Goal: Communication & Community: Answer question/provide support

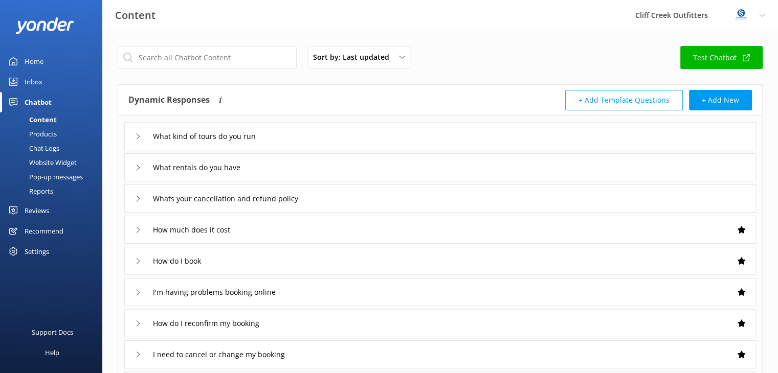
click at [138, 136] on icon at bounding box center [138, 136] width 6 height 6
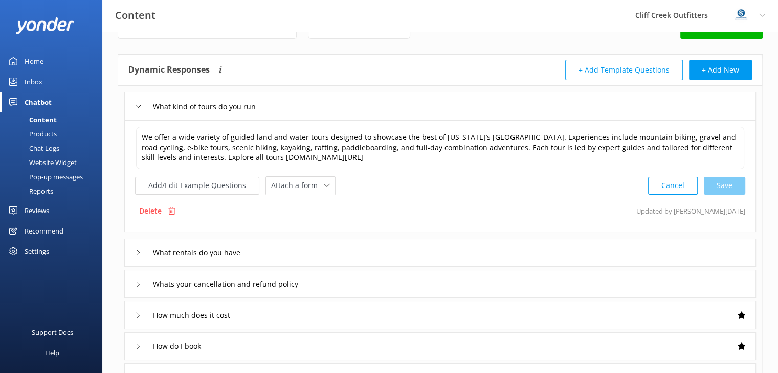
scroll to position [31, 0]
click at [731, 134] on textarea "We offer a wide variety of guided land and water tours designed to showcase the…" at bounding box center [440, 147] width 608 height 42
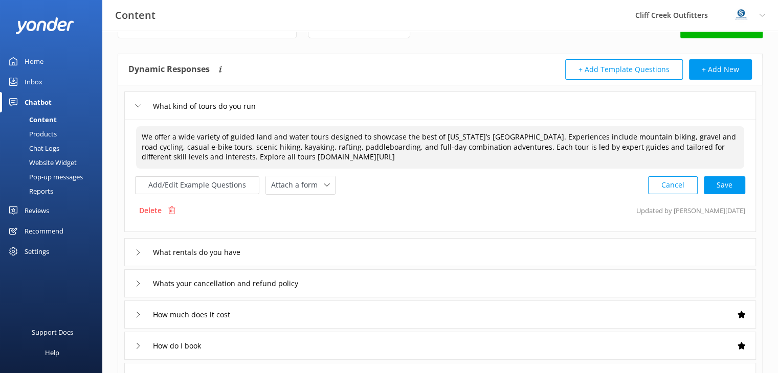
click at [202, 147] on textarea "We offer a wide variety of guided land and water tours designed to showcase the…" at bounding box center [440, 147] width 608 height 42
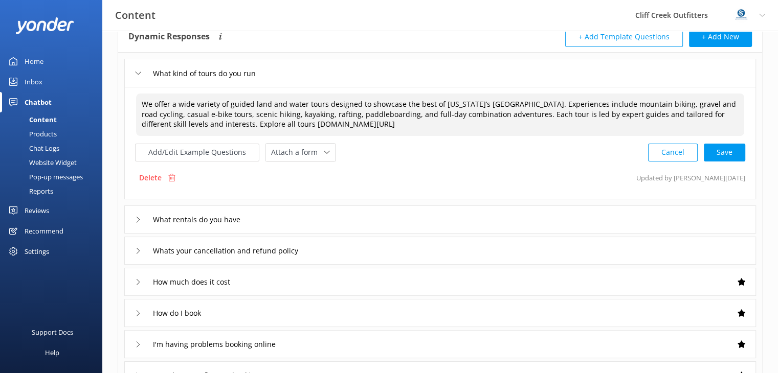
scroll to position [63, 0]
click at [719, 154] on div "Cancel Loading.." at bounding box center [696, 151] width 97 height 19
type textarea "We offer a wide variety of guided land and water tours designed to showcase the…"
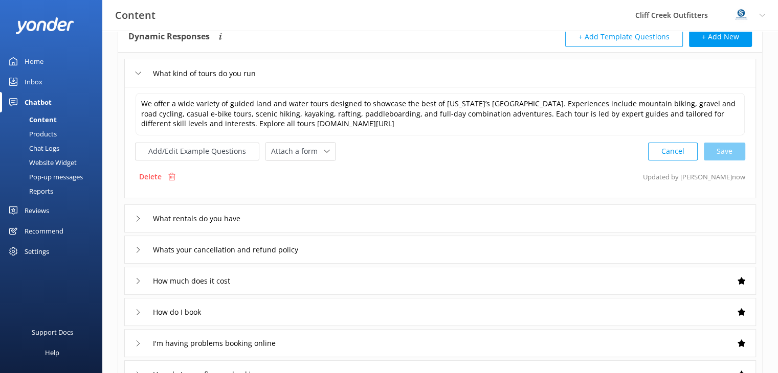
click at [139, 70] on icon at bounding box center [138, 73] width 6 height 6
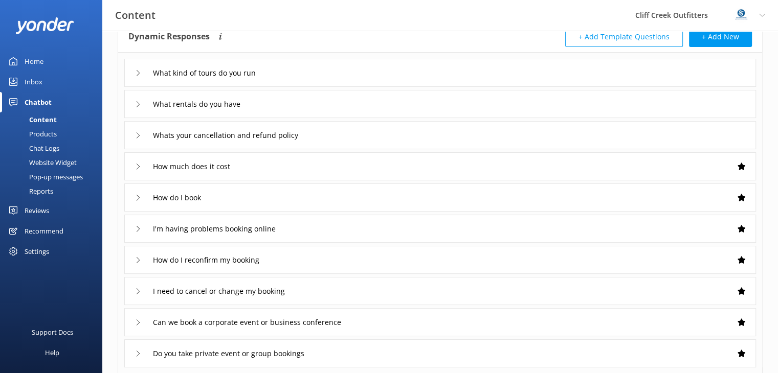
click at [137, 104] on icon at bounding box center [138, 104] width 6 height 6
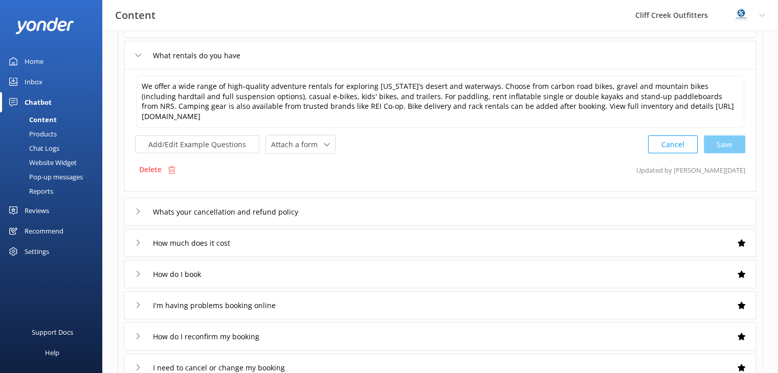
scroll to position [112, 0]
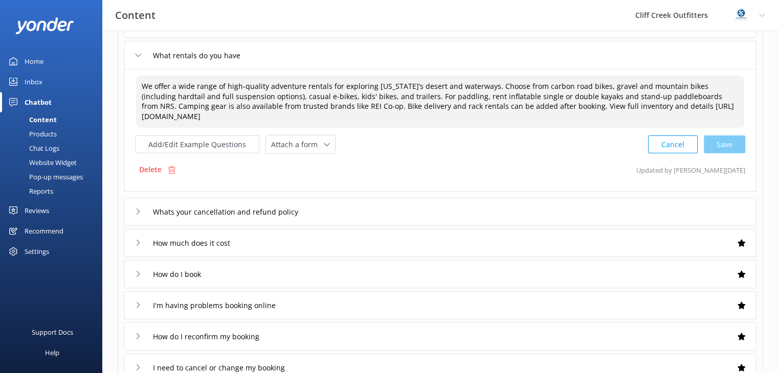
click at [427, 85] on textarea "We offer a wide range of high-quality adventure rentals for exploring Arizona’s…" at bounding box center [440, 102] width 608 height 52
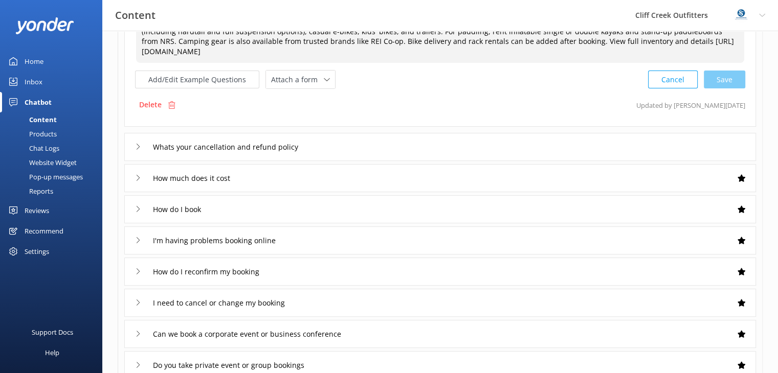
scroll to position [177, 0]
click at [327, 41] on textarea "We offer a wide range of high-quality adventure rentals for exploring Arizona’s…" at bounding box center [440, 37] width 608 height 52
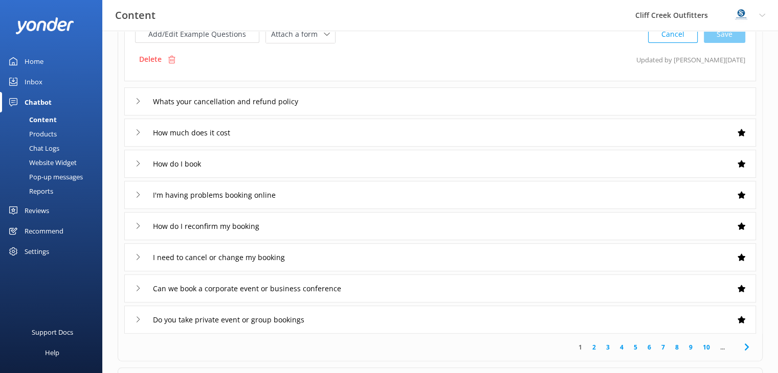
scroll to position [223, 0]
click at [153, 100] on input "Whats your cancellation and refund policy" at bounding box center [237, 101] width 180 height 15
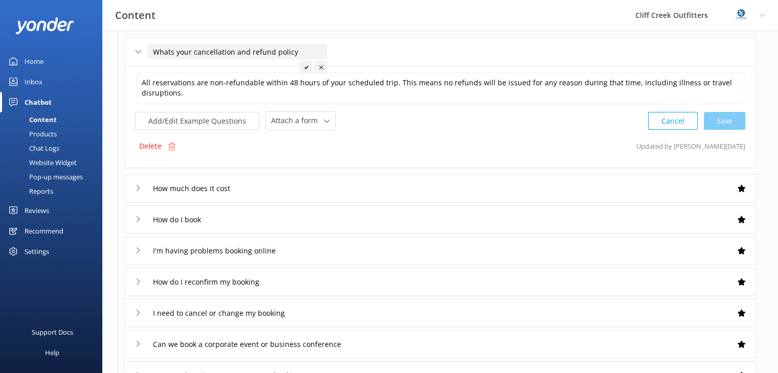
scroll to position [147, 0]
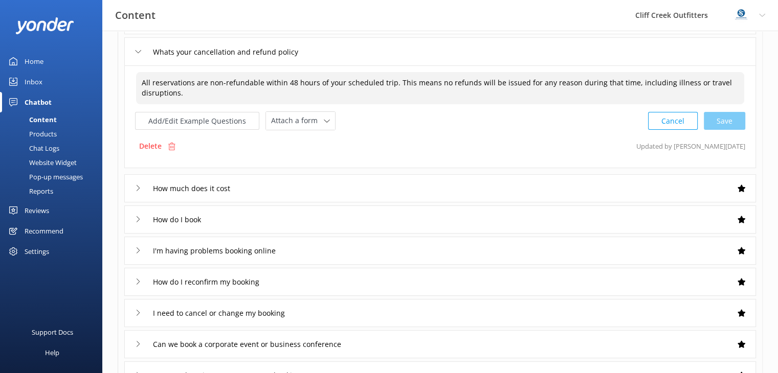
click at [386, 81] on textarea "All reservations are non-refundable within 48 hours of your scheduled trip. Thi…" at bounding box center [440, 88] width 608 height 32
type textarea "All reservations are non-refundable within 48 hours of your scheduled trip or r…"
click at [283, 155] on div "All reservations are non-refundable within 48 hours of your scheduled trip or r…" at bounding box center [439, 116] width 631 height 103
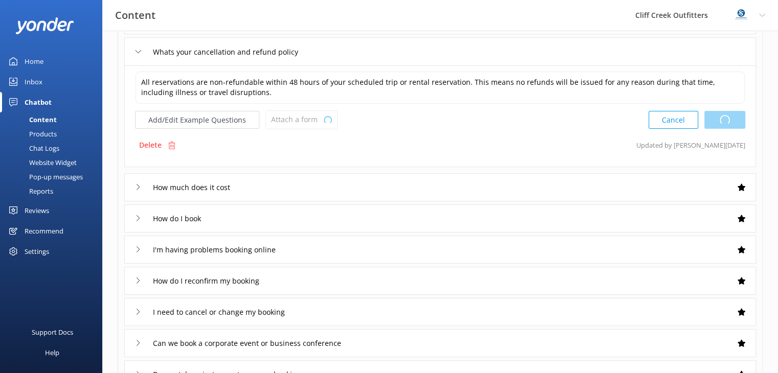
click at [734, 119] on div "Cancel Loading.." at bounding box center [696, 119] width 97 height 19
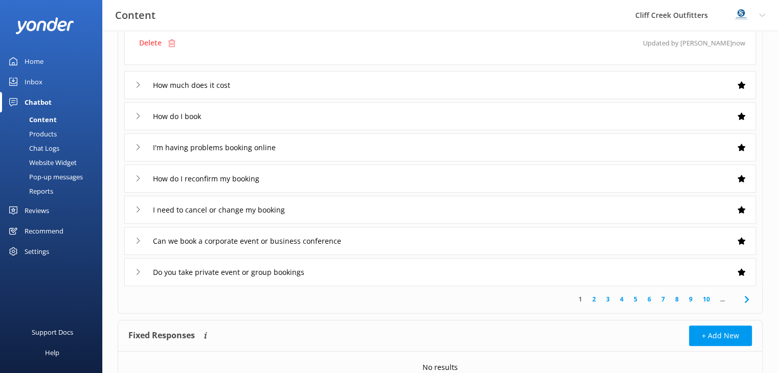
scroll to position [251, 0]
click at [183, 84] on input "How much does it cost" at bounding box center [196, 83] width 98 height 15
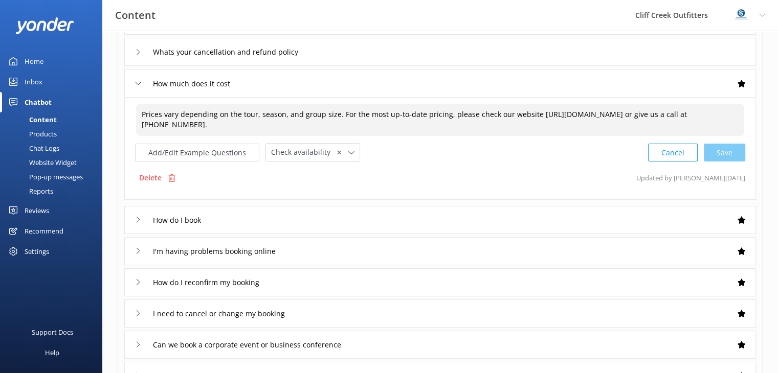
click at [301, 115] on textarea "Prices vary depending on the tour, season, and group size. For the most up-to-d…" at bounding box center [440, 120] width 608 height 32
click at [256, 116] on textarea "Prices vary depending on the tour and group size. For the most up-to-date prici…" at bounding box center [440, 120] width 608 height 32
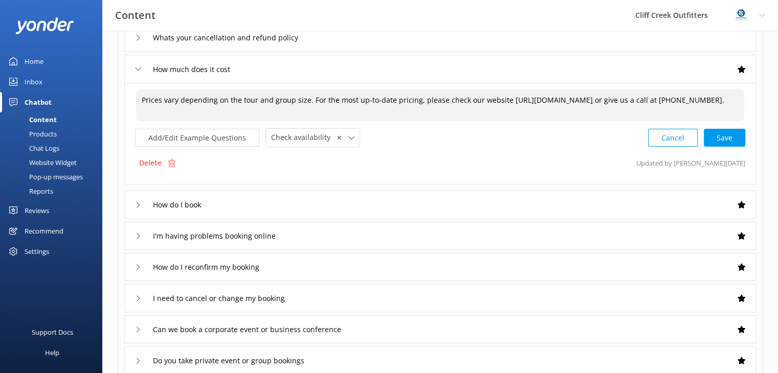
scroll to position [162, 0]
drag, startPoint x: 517, startPoint y: 107, endPoint x: 128, endPoint y: 106, distance: 389.6
click at [128, 106] on div "Prices vary depending on the tour and group size. For the most up-to-date prici…" at bounding box center [439, 133] width 631 height 102
type textarea "Prices vary depending on the tour and group size. For the most up-to-date prici…"
click at [679, 106] on textarea "Prices vary depending on the tour and group size. For the most up-to-date prici…" at bounding box center [440, 105] width 608 height 32
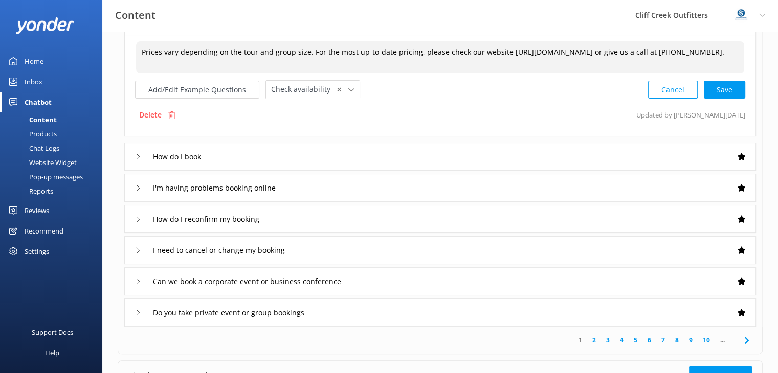
scroll to position [202, 0]
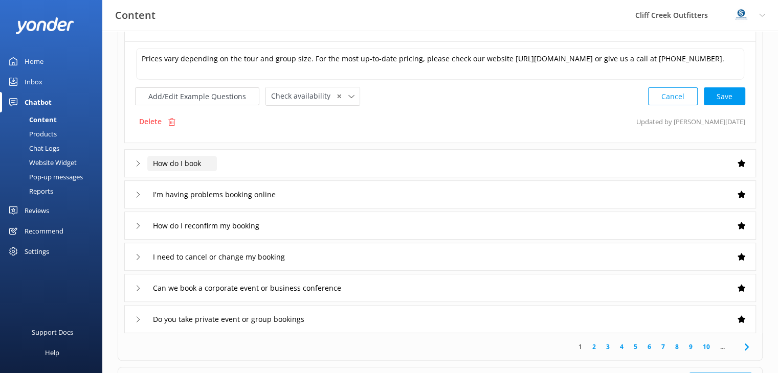
click at [188, 165] on input "How do I book" at bounding box center [182, 163] width 70 height 15
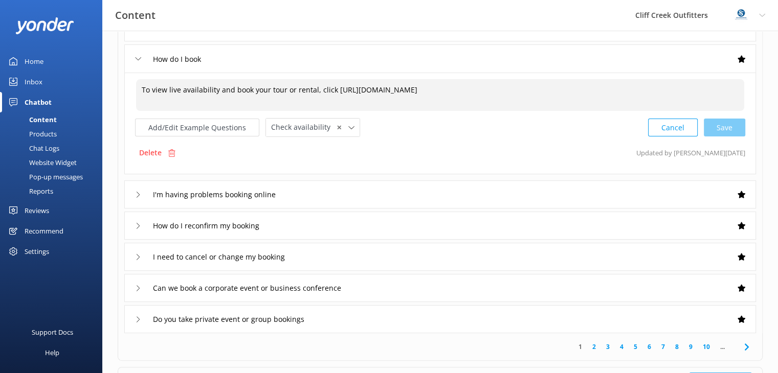
click at [141, 87] on textarea "To view live availability and book your tour or rental, click https://go.thefly…" at bounding box center [440, 95] width 608 height 32
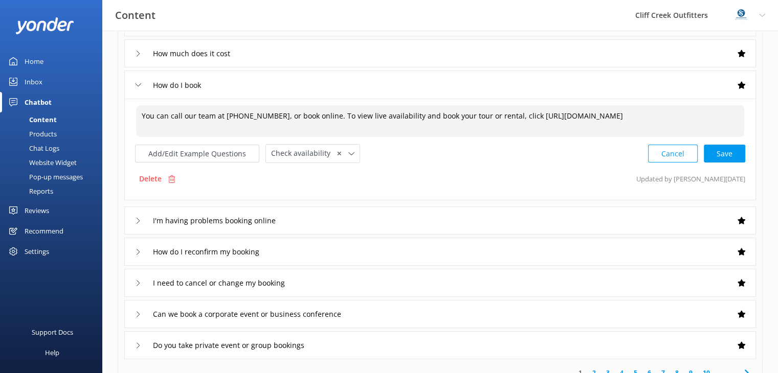
scroll to position [177, 0]
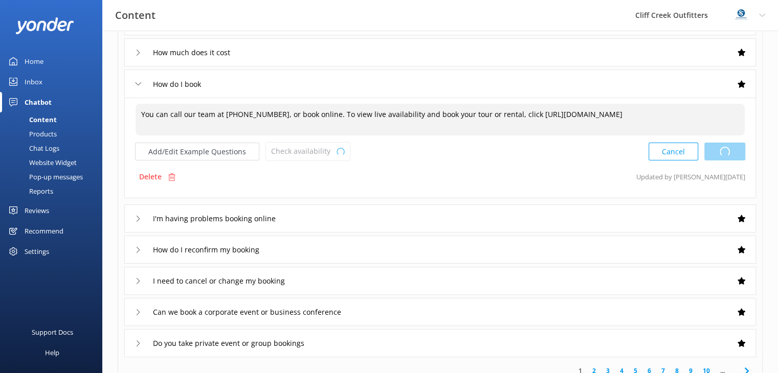
click at [722, 160] on div "Cancel Loading.." at bounding box center [696, 151] width 97 height 19
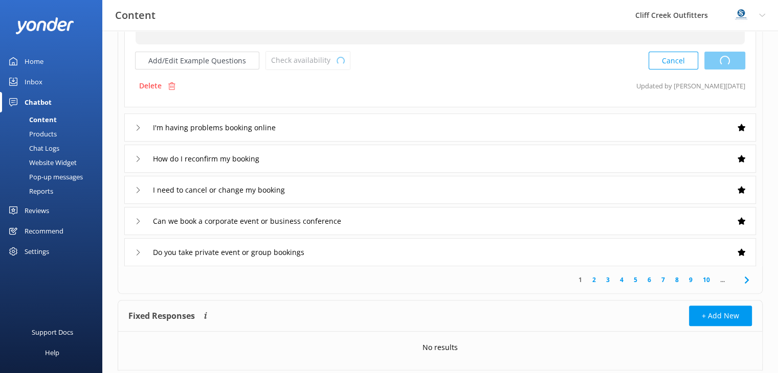
scroll to position [296, 0]
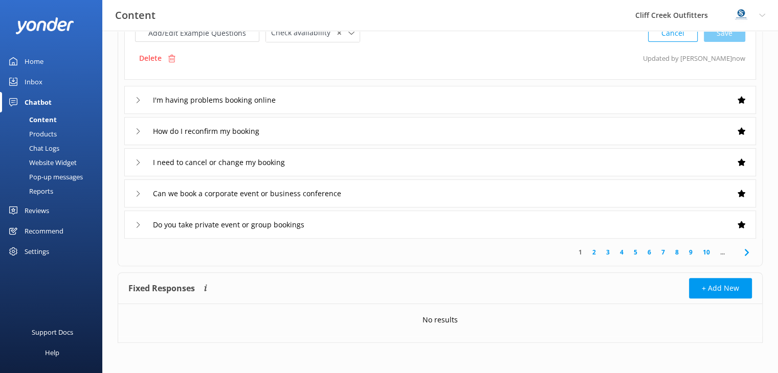
type textarea "You can call our team at 480-998-7238, or book online. To view live availabilit…"
click at [139, 101] on icon at bounding box center [138, 100] width 6 height 6
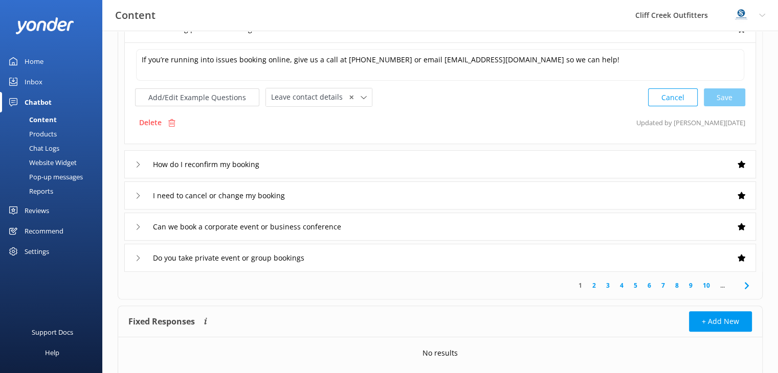
scroll to position [265, 0]
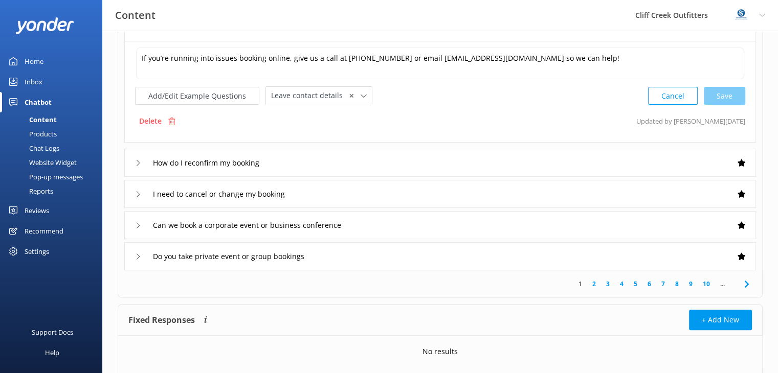
click at [139, 160] on icon at bounding box center [138, 163] width 6 height 6
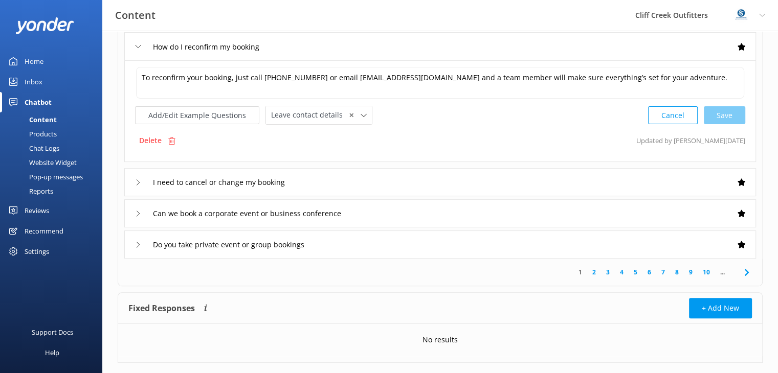
scroll to position [278, 0]
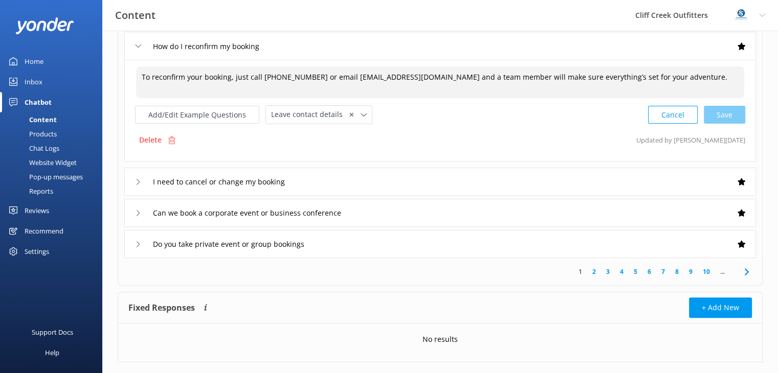
click at [141, 78] on textarea "To reconfirm your booking, just call 480-998-7238 or email info@cliffcreekoutfi…" at bounding box center [440, 82] width 608 height 32
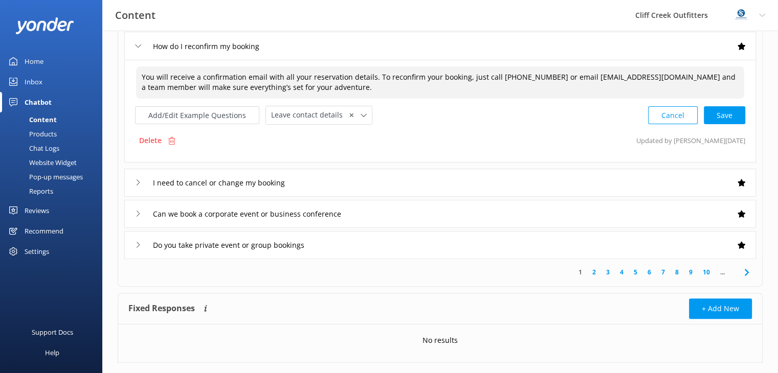
type textarea "You will receive a confirmation email with all your reservation details. To rec…"
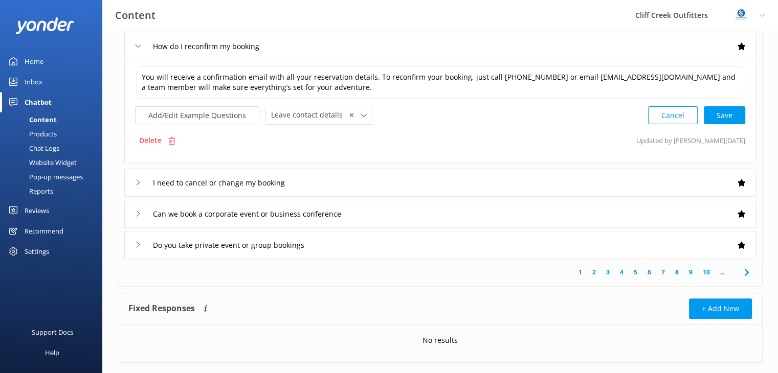
click at [349, 183] on div "I need to cancel or change my booking" at bounding box center [439, 183] width 631 height 28
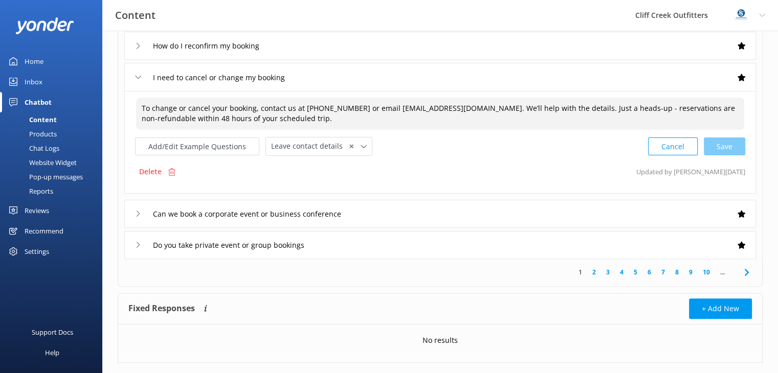
click at [140, 108] on textarea "To change or cancel your booking, contact us at 480-998-7238 or email info@clif…" at bounding box center [440, 114] width 608 height 32
click at [252, 110] on textarea "To change or cancel your booking, contact us at 480-998-7238 or email info@clif…" at bounding box center [440, 114] width 608 height 32
click at [703, 107] on textarea "To change or cancel your booking outside of the 48-hour cancelation terms, cont…" at bounding box center [440, 114] width 608 height 32
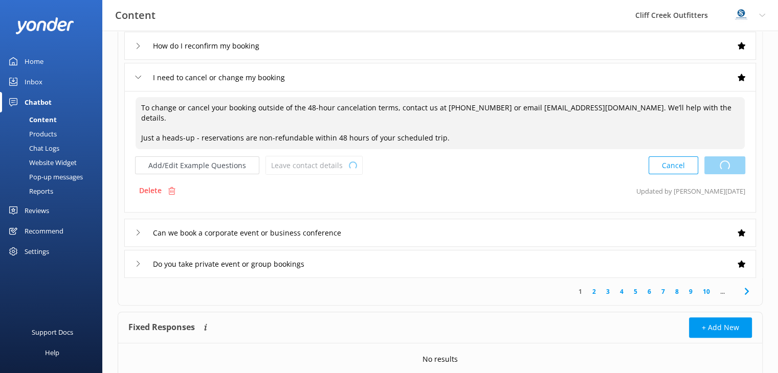
click at [730, 156] on div "Cancel Loading.." at bounding box center [696, 165] width 97 height 19
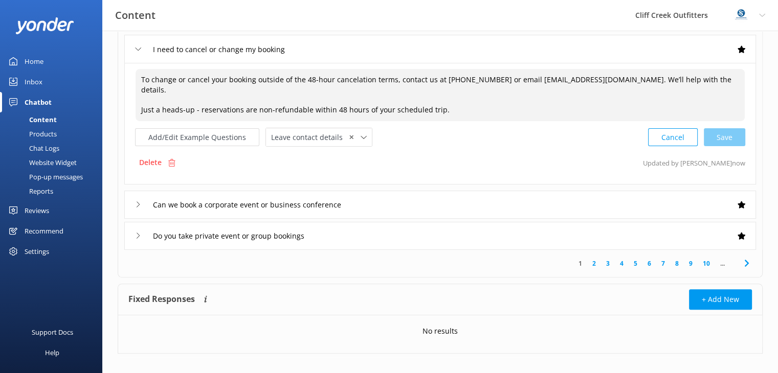
scroll to position [305, 0]
type textarea "To change or cancel your booking outside of the 48-hour cancelation terms, cont…"
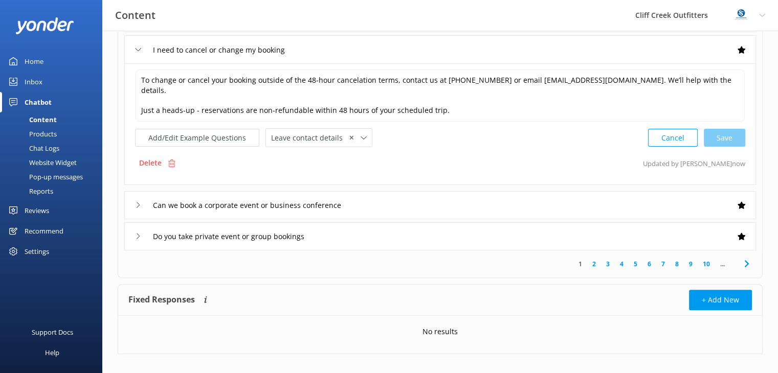
click at [419, 198] on div "Can we book a corporate event or business conference" at bounding box center [439, 205] width 631 height 28
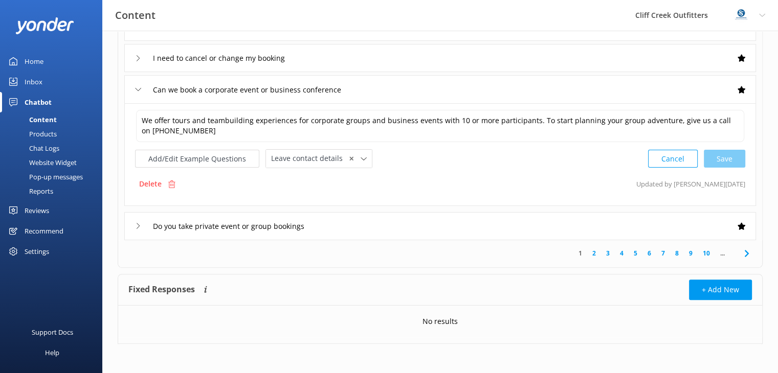
click at [380, 218] on div "Do you take private event or group bookings" at bounding box center [439, 226] width 631 height 28
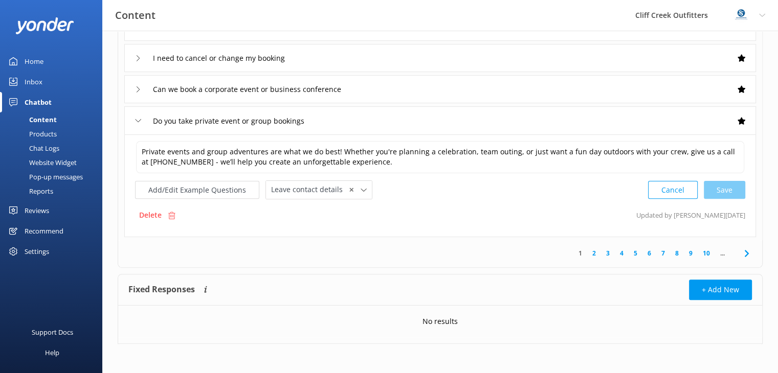
click at [378, 88] on div "Can we book a corporate event or business conference" at bounding box center [439, 89] width 631 height 28
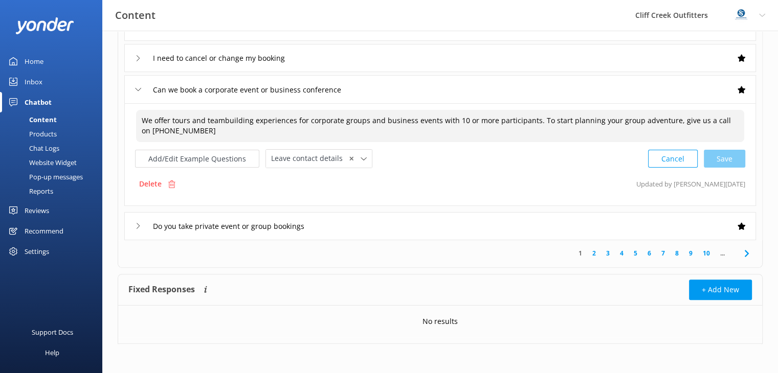
click at [139, 119] on textarea "We offer tours and teambuilding experiences for corporate groups and business e…" at bounding box center [440, 126] width 608 height 32
type textarea "Corporate groups are our specialty! We offer tours and teambuilding experiences…"
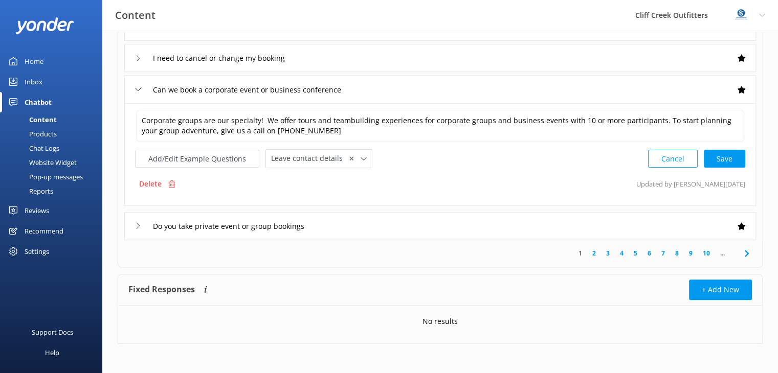
click at [346, 224] on div "Do you take private event or group bookings" at bounding box center [439, 226] width 631 height 28
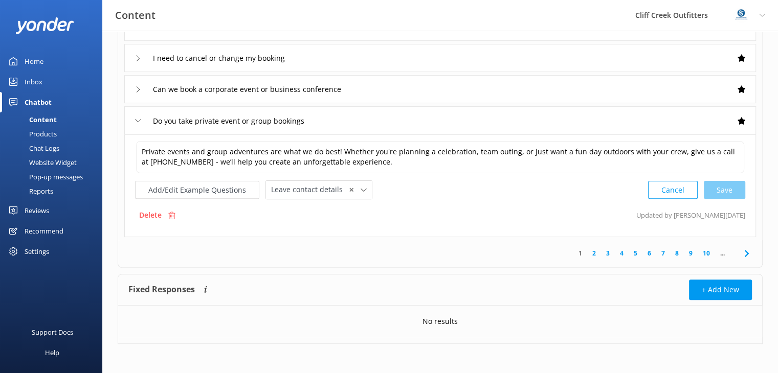
click at [595, 250] on link "2" at bounding box center [594, 253] width 14 height 10
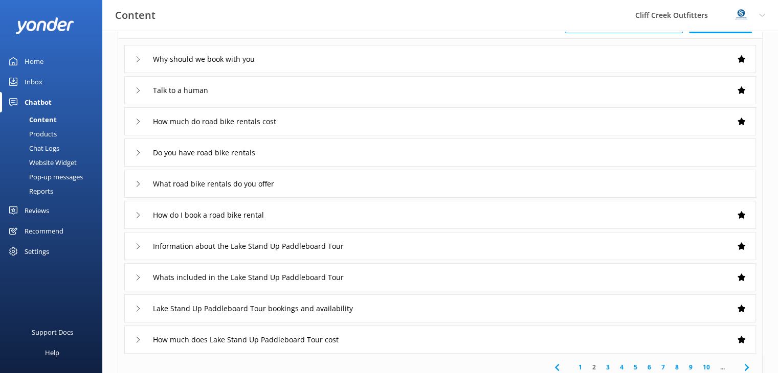
scroll to position [80, 0]
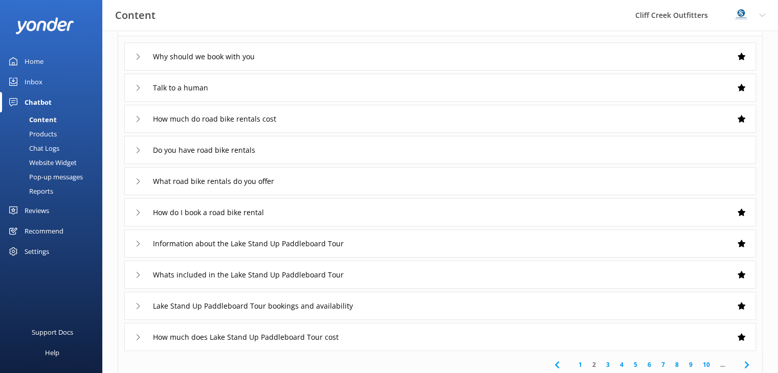
click at [286, 57] on div "Why should we book with you" at bounding box center [439, 56] width 631 height 28
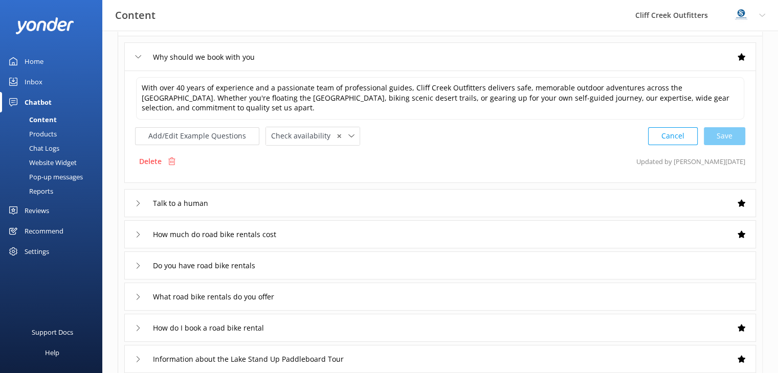
click at [232, 206] on div "Talk to a human" at bounding box center [439, 203] width 631 height 28
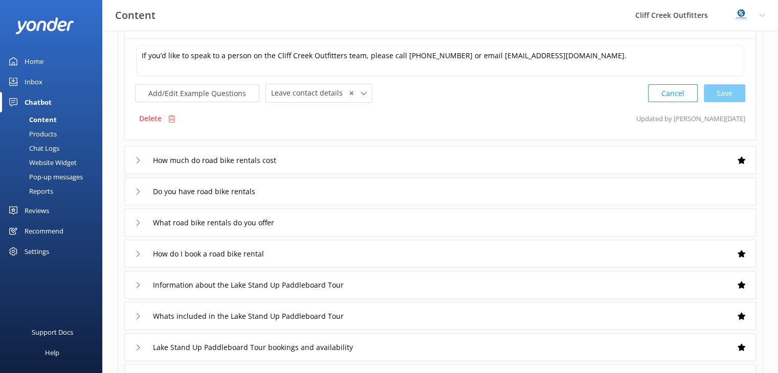
scroll to position [143, 0]
click at [307, 164] on div "How much do road bike rentals cost" at bounding box center [439, 160] width 631 height 28
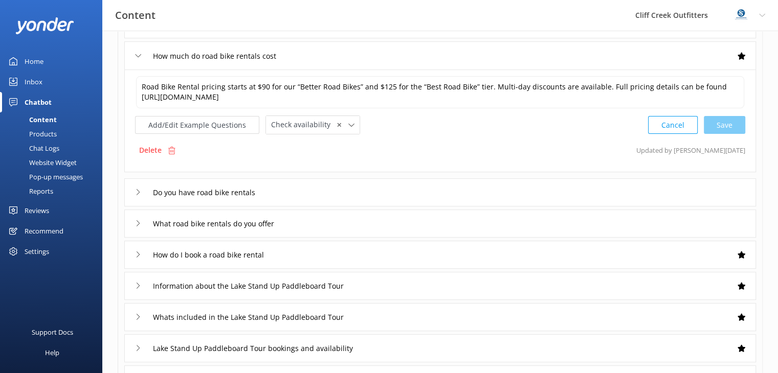
click at [332, 198] on div "Do you have road bike rentals" at bounding box center [439, 192] width 631 height 28
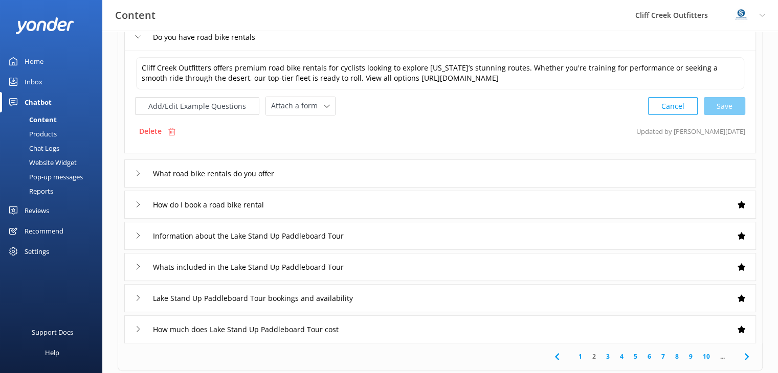
scroll to position [194, 0]
click at [332, 198] on div "How do I book a road bike rental" at bounding box center [439, 204] width 631 height 28
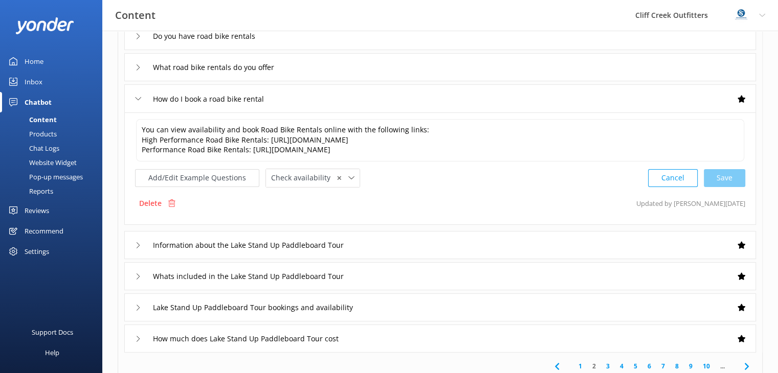
scroll to position [179, 0]
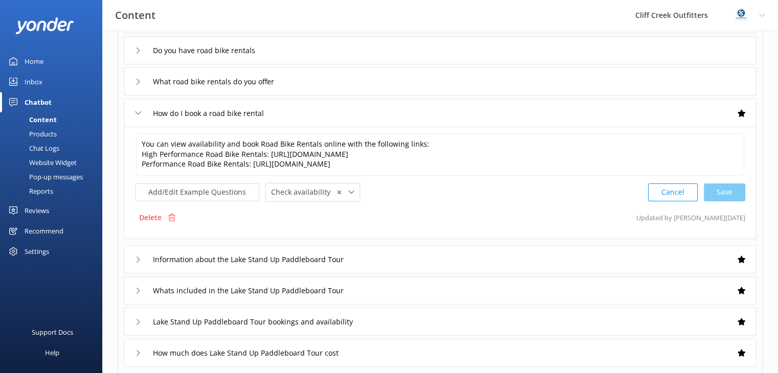
click at [417, 84] on div "What road bike rentals do you offer" at bounding box center [439, 81] width 631 height 28
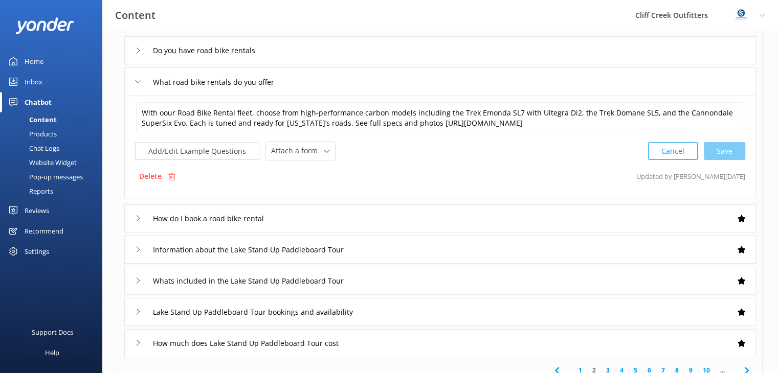
click at [373, 54] on div "Do you have road bike rentals" at bounding box center [439, 50] width 631 height 28
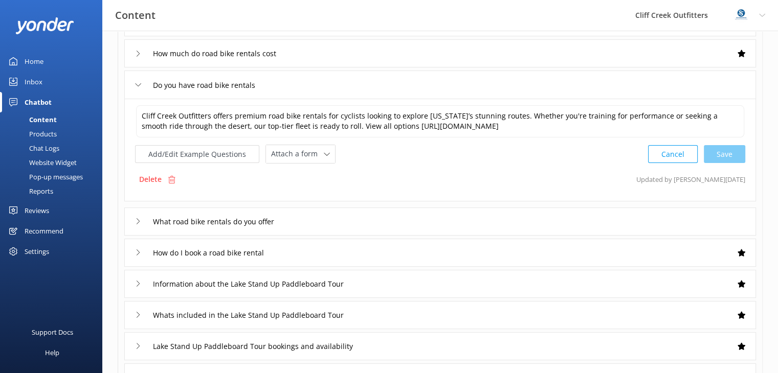
scroll to position [145, 0]
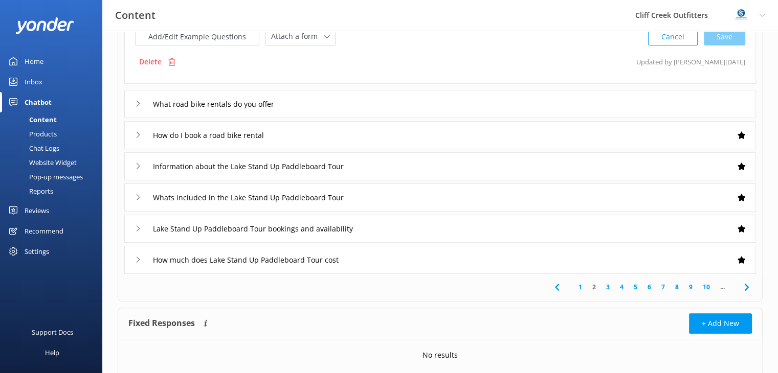
click at [397, 107] on div "What road bike rentals do you offer" at bounding box center [439, 104] width 631 height 28
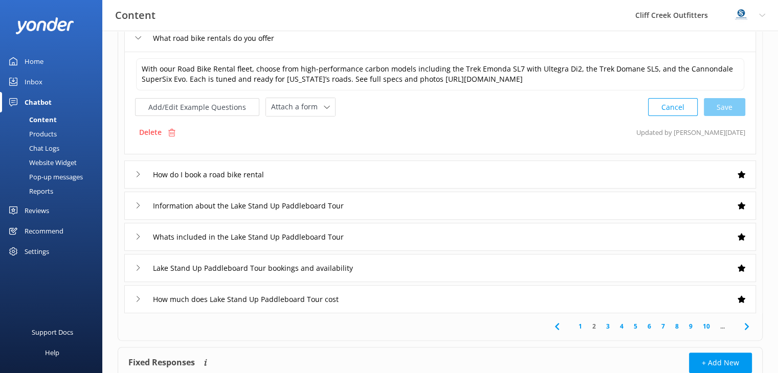
scroll to position [224, 0]
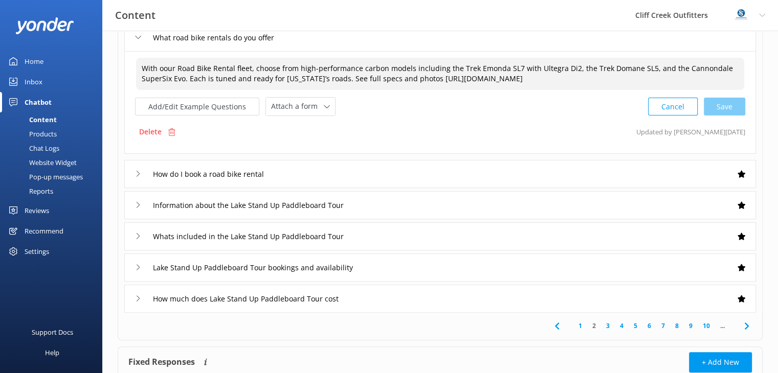
click at [165, 69] on textarea "With oour Road Bike Rental fleet, choose from high-performance carbon models in…" at bounding box center [440, 74] width 608 height 32
click at [481, 103] on div "Add/Edit Example Questions Attach a form Leave contact details Check availabili…" at bounding box center [440, 106] width 610 height 19
click at [211, 67] on textarea "With our Road Bike Rental fleet, choose from high-performance carbon models inc…" at bounding box center [440, 74] width 608 height 32
click at [734, 108] on div "Cancel Loading.." at bounding box center [696, 105] width 97 height 19
type textarea "With our Road Bike rental fleet, choose from high-performance carbon models inc…"
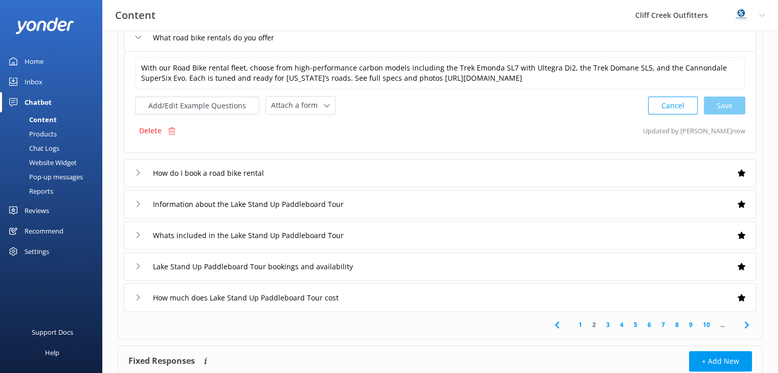
click at [427, 173] on div "How do I book a road bike rental" at bounding box center [439, 173] width 631 height 28
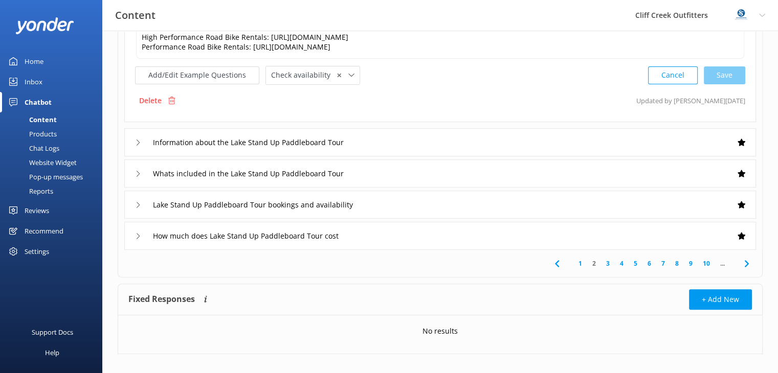
scroll to position [299, 0]
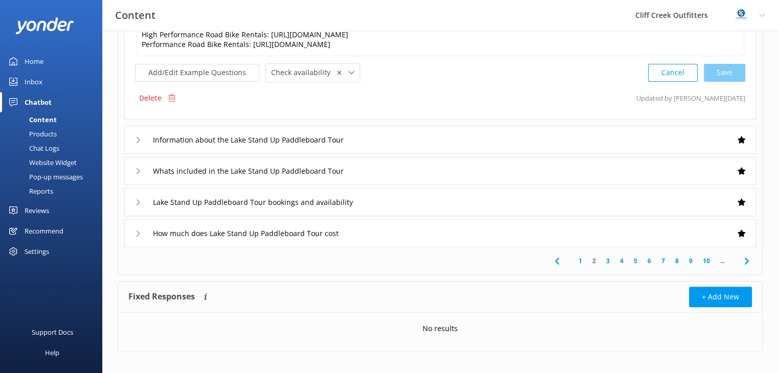
click at [456, 133] on div "Information about the Lake Stand Up Paddleboard Tour" at bounding box center [439, 140] width 631 height 28
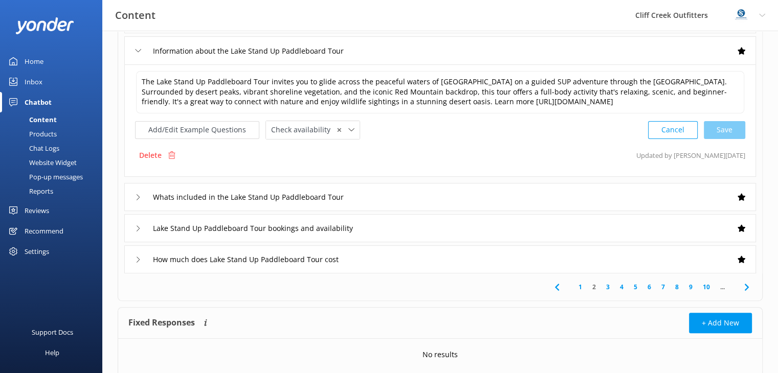
scroll to position [272, 0]
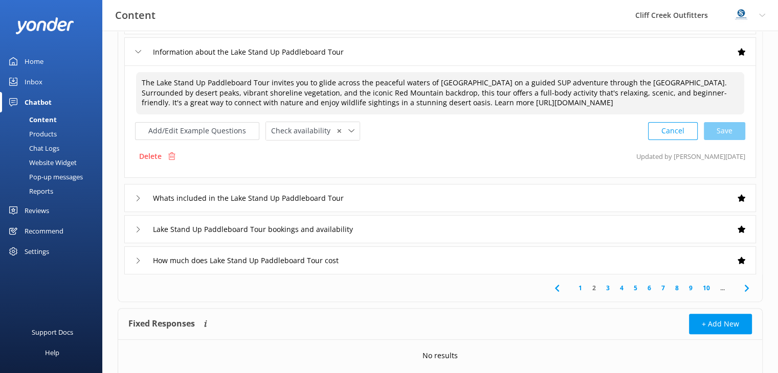
click at [353, 90] on textarea "The Lake Stand Up Paddleboard Tour invites you to glide across the peaceful wat…" at bounding box center [440, 93] width 608 height 42
click at [403, 93] on textarea "The Lake Stand Up Paddleboard Tour invites you to glide across the peaceful wat…" at bounding box center [440, 93] width 608 height 42
click at [727, 125] on div "Cancel Save" at bounding box center [696, 131] width 97 height 19
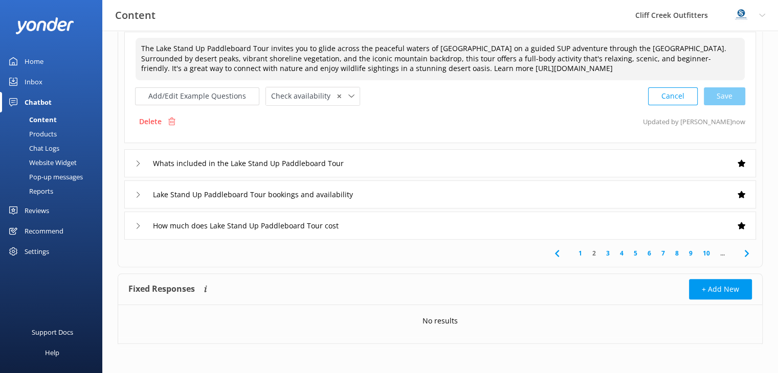
type textarea "The Lake Stand Up Paddleboard Tour invites you to glide across the peaceful wat…"
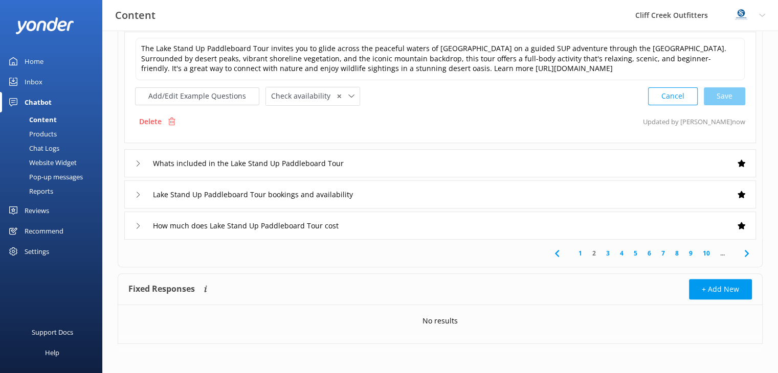
click at [460, 163] on div "Whats included in the Lake Stand Up Paddleboard Tour" at bounding box center [439, 163] width 631 height 28
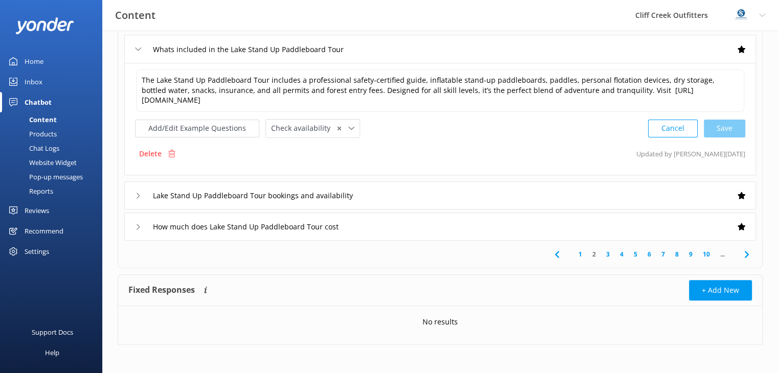
scroll to position [307, 0]
click at [487, 192] on div "Lake Stand Up Paddleboard Tour bookings and availability" at bounding box center [439, 194] width 631 height 28
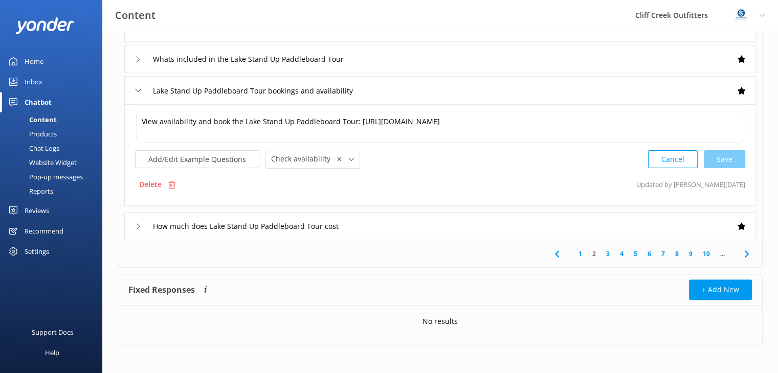
scroll to position [296, 0]
click at [440, 226] on div "How much does Lake Stand Up Paddleboard Tour cost" at bounding box center [439, 226] width 631 height 28
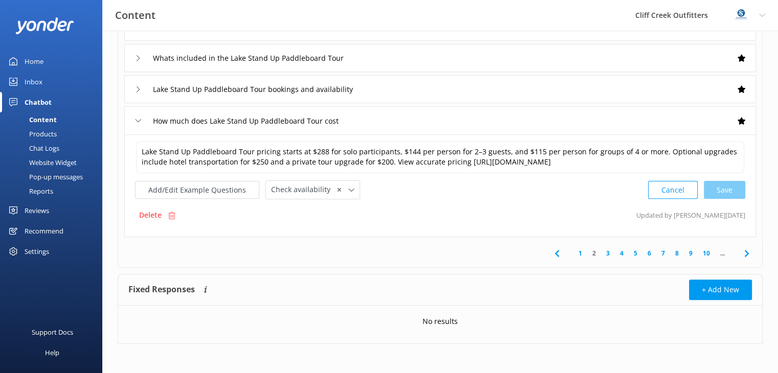
scroll to position [297, 0]
click at [608, 252] on link "3" at bounding box center [608, 253] width 14 height 10
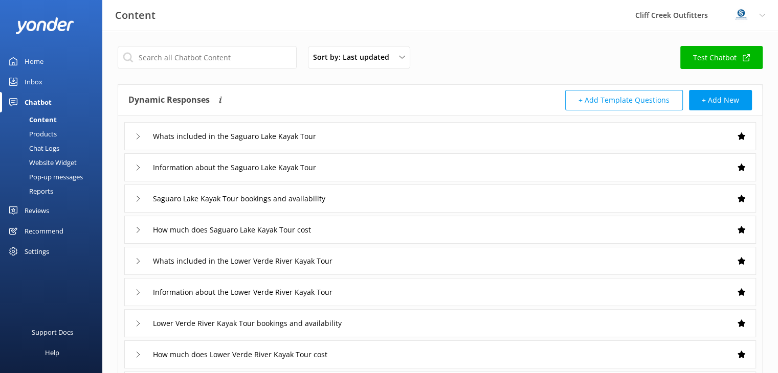
click at [640, 133] on div "Whats included in the Saguaro Lake Kayak Tour" at bounding box center [439, 136] width 631 height 28
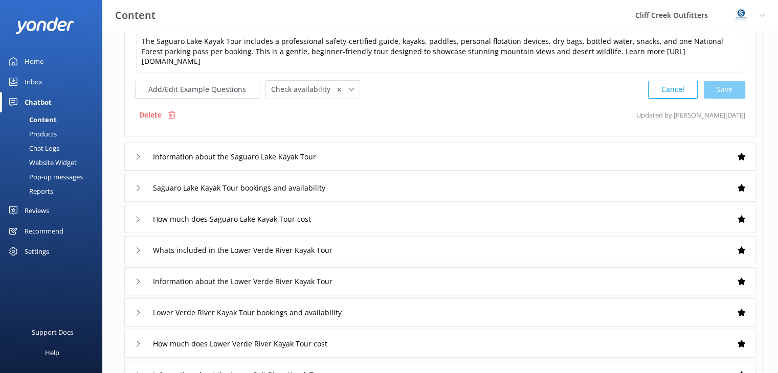
scroll to position [127, 0]
click at [575, 155] on div "Information about the Saguaro Lake Kayak Tour" at bounding box center [439, 156] width 631 height 28
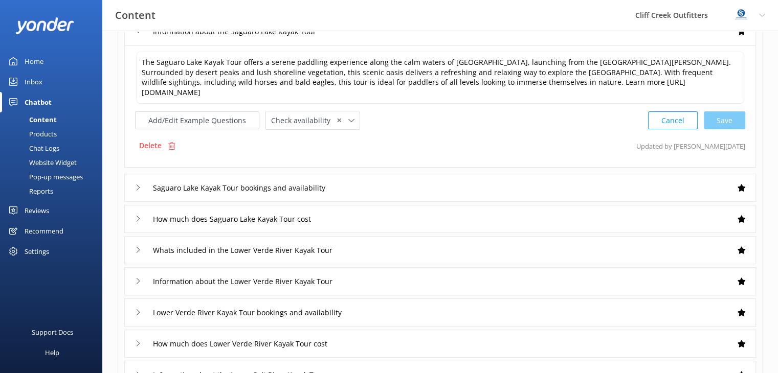
scroll to position [136, 0]
click at [581, 74] on textarea "The Saguaro Lake Kayak Tour offers a serene paddling experience along the calm …" at bounding box center [440, 78] width 608 height 52
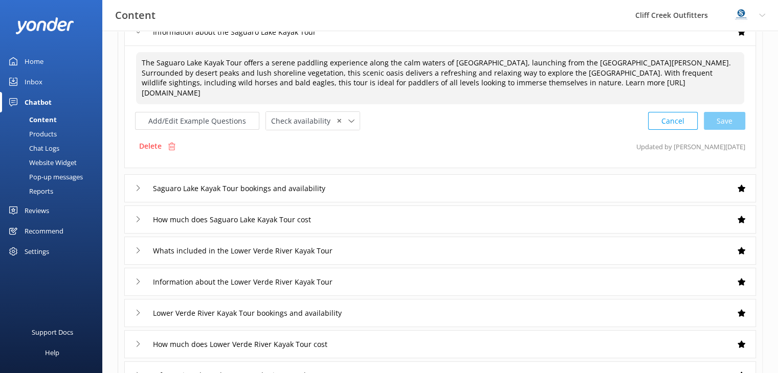
click at [581, 74] on textarea "The Saguaro Lake Kayak Tour offers a serene paddling experience along the calm …" at bounding box center [440, 78] width 608 height 52
click at [726, 113] on div "Cancel Loading.." at bounding box center [696, 119] width 97 height 19
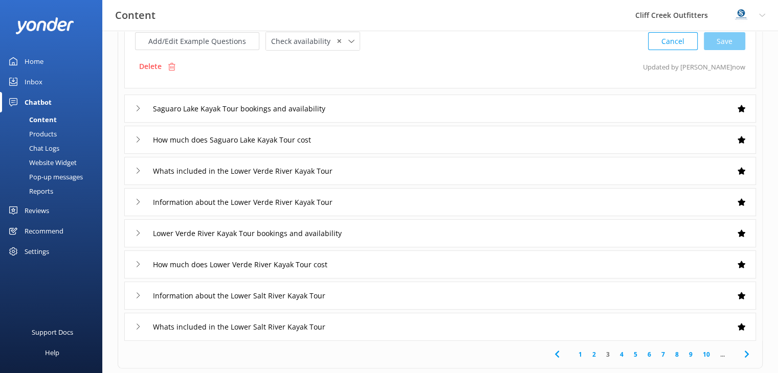
scroll to position [215, 0]
type textarea "The Saguaro Lake Kayak Tour offers a serene paddling experience along the calm …"
click at [375, 95] on div "Saguaro Lake Kayak Tour bookings and availability" at bounding box center [439, 108] width 631 height 28
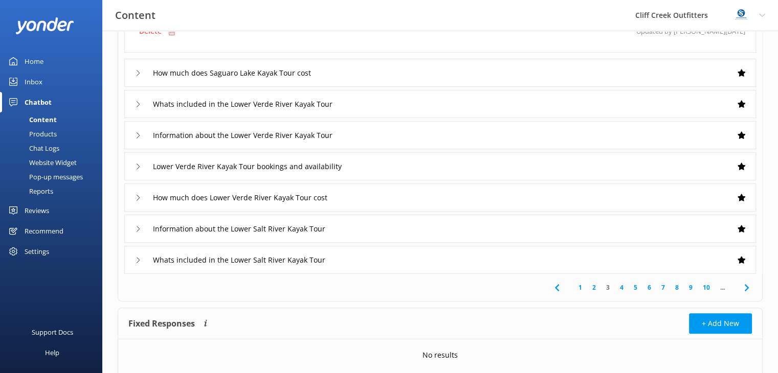
scroll to position [263, 0]
click at [489, 74] on div "How much does Saguaro Lake Kayak Tour cost" at bounding box center [439, 72] width 631 height 28
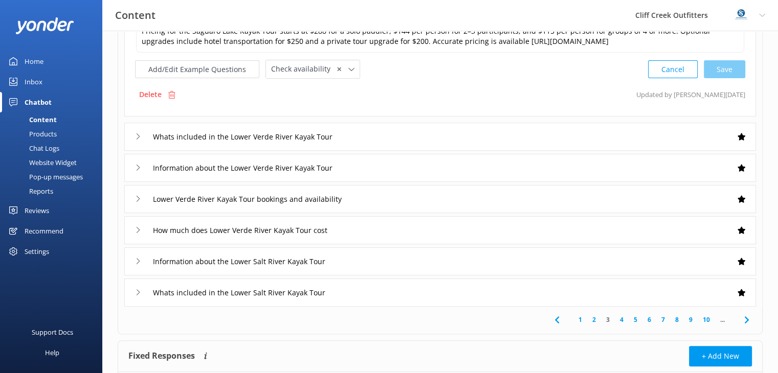
scroll to position [186, 0]
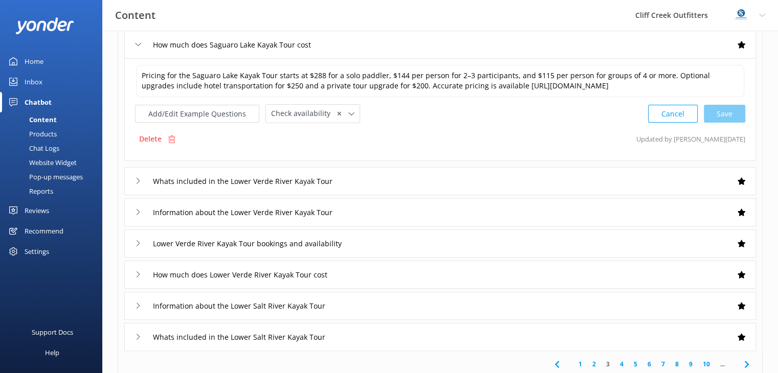
click at [480, 184] on div "Whats included in the Lower Verde River Kayak Tour" at bounding box center [439, 181] width 631 height 28
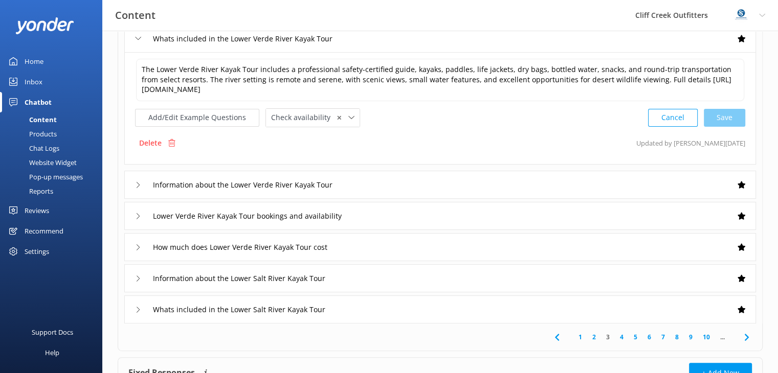
scroll to position [307, 0]
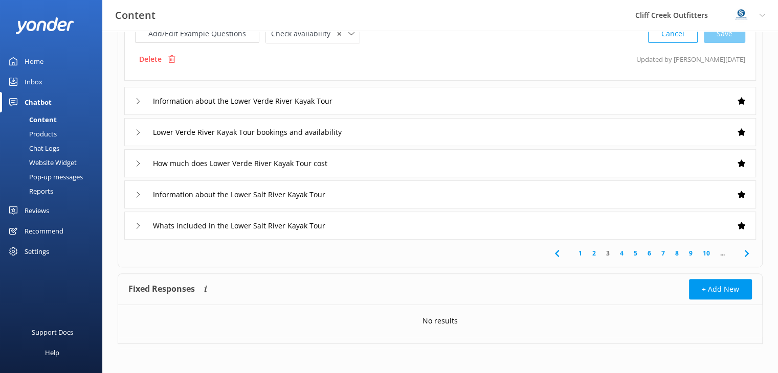
click at [524, 95] on div "Information about the Lower Verde River Kayak Tour" at bounding box center [439, 101] width 631 height 28
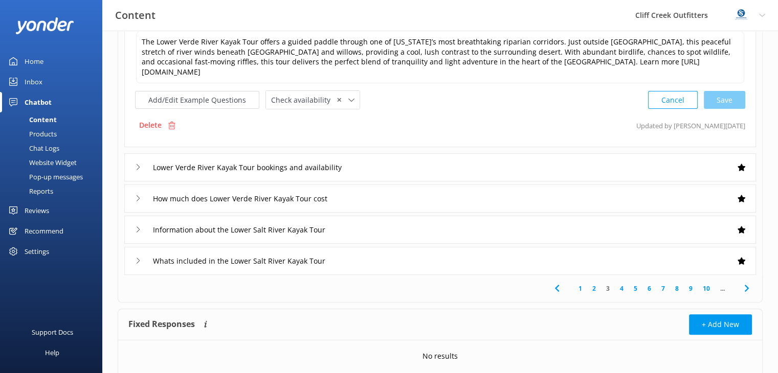
scroll to position [281, 0]
click at [437, 154] on div "Lower Verde River Kayak Tour bookings and availability" at bounding box center [439, 168] width 631 height 28
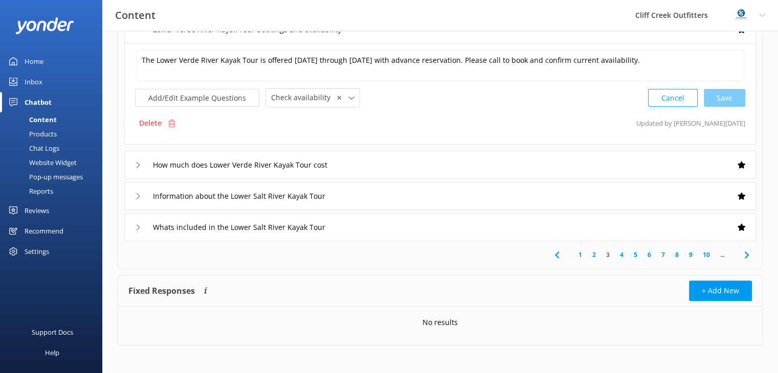
scroll to position [295, 0]
click at [453, 164] on div "How much does Lower Verde River Kayak Tour cost" at bounding box center [439, 164] width 631 height 28
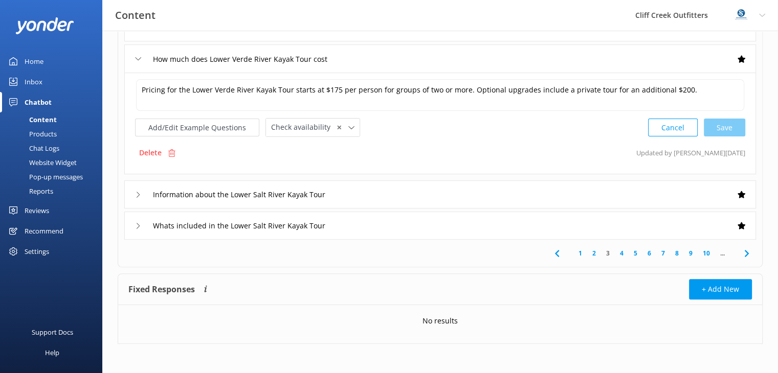
scroll to position [284, 0]
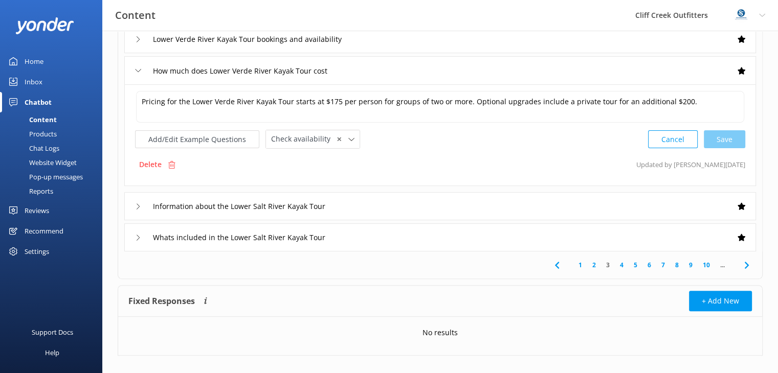
click at [483, 201] on div "Information about the Lower Salt River Kayak Tour" at bounding box center [439, 206] width 631 height 28
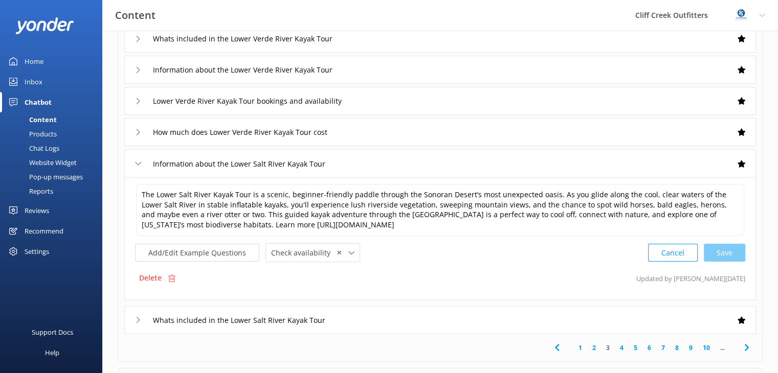
scroll to position [219, 0]
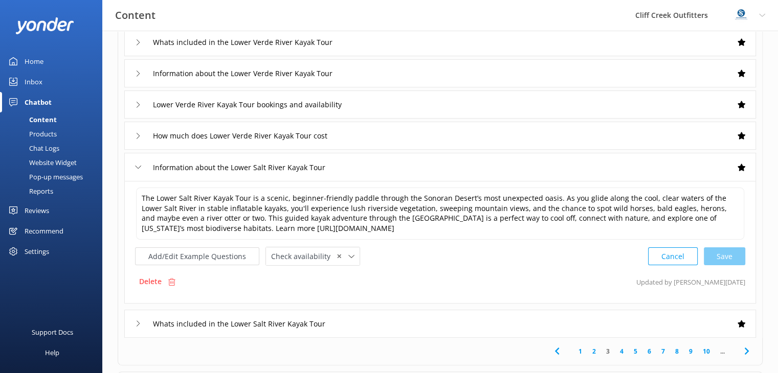
click at [410, 111] on div "Lower Verde River Kayak Tour bookings and availability" at bounding box center [439, 104] width 631 height 28
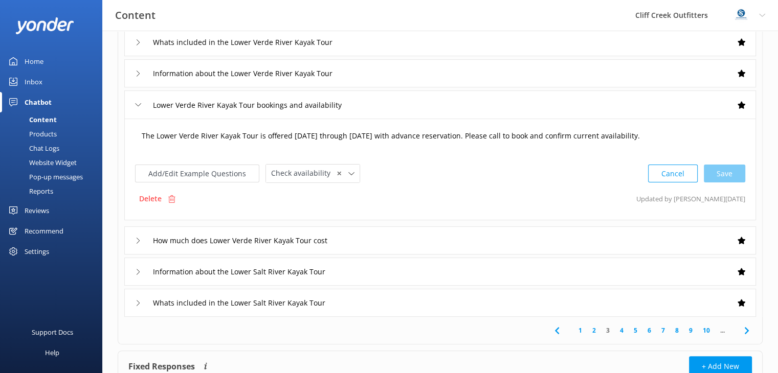
click at [504, 136] on textarea "The Lower Verde River Kayak Tour is offered Monday through Saturday with advanc…" at bounding box center [440, 141] width 608 height 32
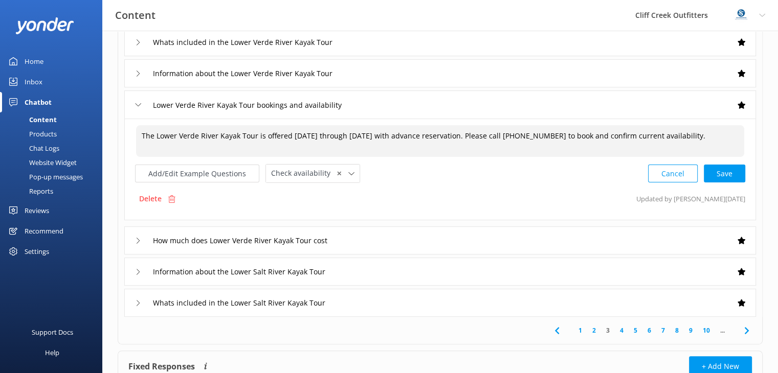
click at [693, 140] on textarea "The Lower Verde River Kayak Tour is offered Monday through Saturday with advanc…" at bounding box center [440, 141] width 608 height 32
click at [550, 135] on textarea "The Lower Verde River Kayak Tour is offered Monday through Saturday with advanc…" at bounding box center [440, 141] width 608 height 32
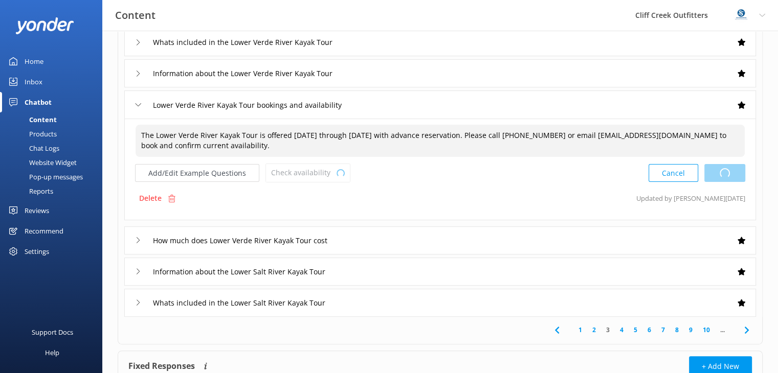
click at [719, 177] on div "Cancel Loading.." at bounding box center [696, 173] width 97 height 19
type textarea "The Lower Verde River Kayak Tour is offered Monday through Saturday with advanc…"
click at [434, 238] on div "How much does Lower Verde River Kayak Tour cost" at bounding box center [439, 240] width 631 height 28
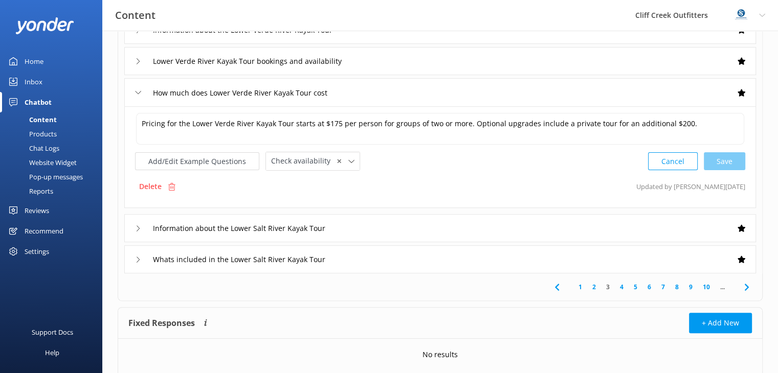
scroll to position [296, 0]
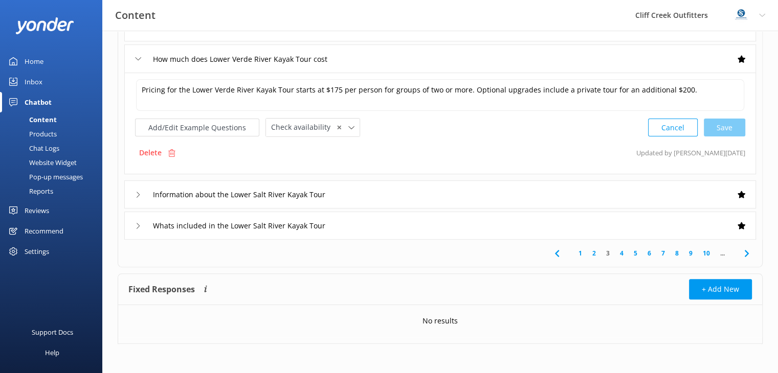
click at [434, 194] on div "Information about the Lower Salt River Kayak Tour" at bounding box center [439, 194] width 631 height 28
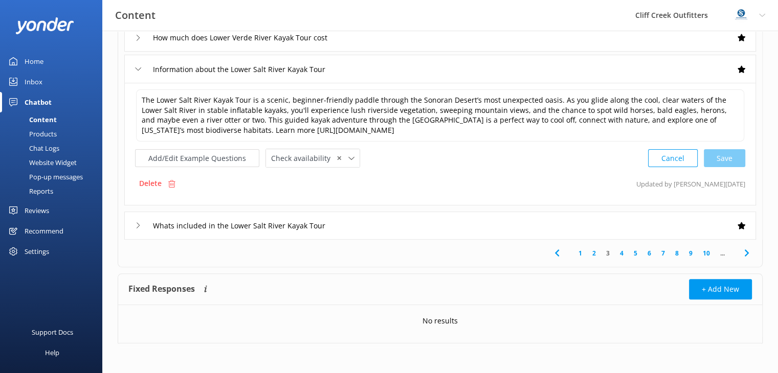
scroll to position [316, 0]
click at [386, 221] on div "Whats included in the Lower Salt River Kayak Tour" at bounding box center [439, 226] width 631 height 28
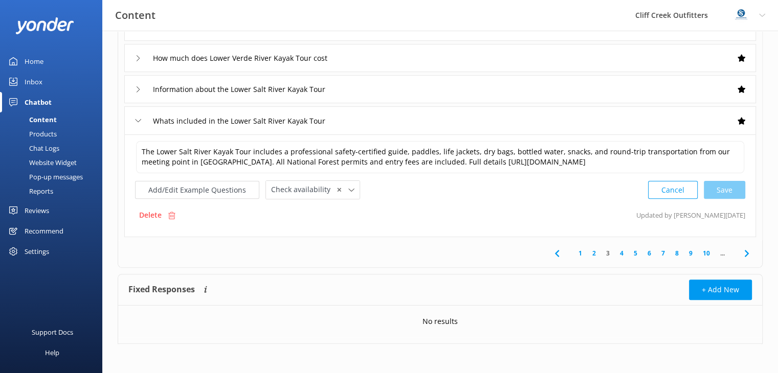
scroll to position [296, 0]
click at [624, 249] on link "4" at bounding box center [622, 254] width 14 height 10
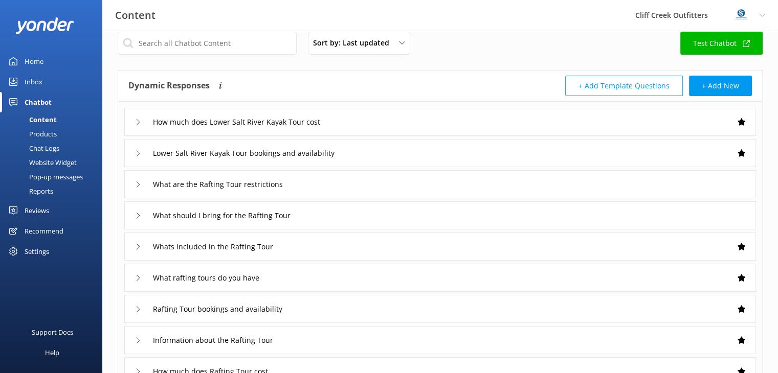
scroll to position [14, 0]
click at [544, 119] on div "How much does Lower Salt River Kayak Tour cost" at bounding box center [439, 122] width 631 height 28
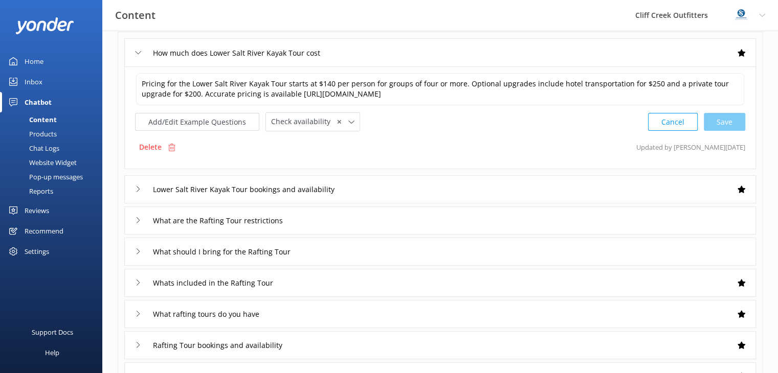
scroll to position [79, 0]
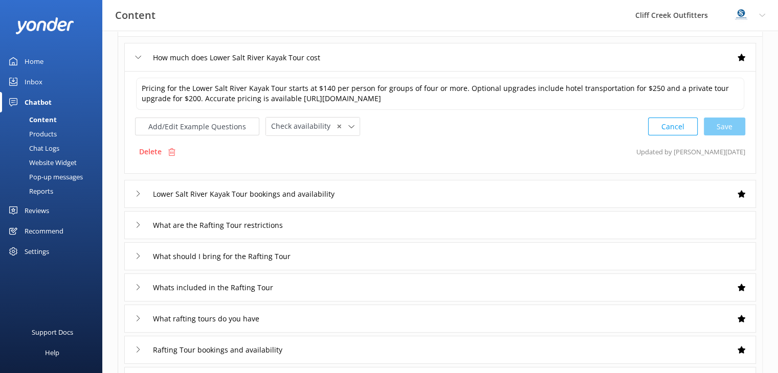
click at [411, 199] on div "Lower Salt River Kayak Tour bookings and availability" at bounding box center [439, 194] width 631 height 28
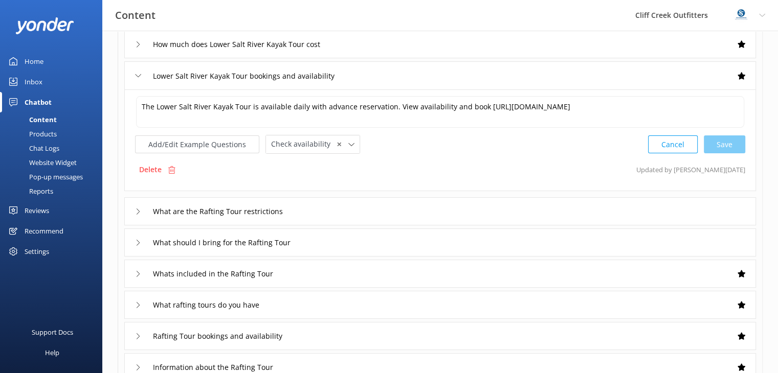
scroll to position [93, 0]
click at [452, 208] on div "What are the Rafting Tour restrictions" at bounding box center [439, 210] width 631 height 28
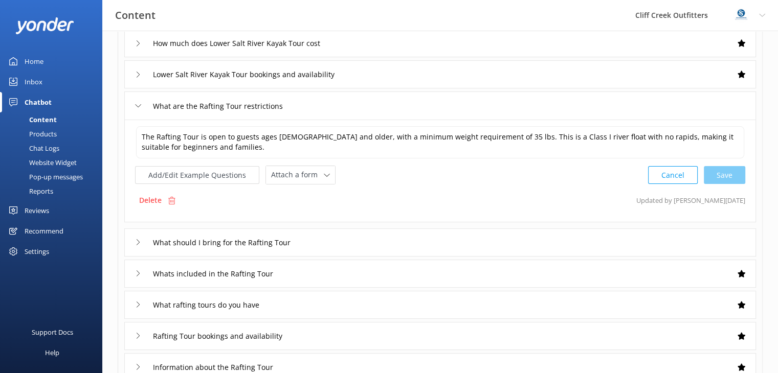
click at [372, 237] on div "What should I bring for the Rafting Tour" at bounding box center [439, 243] width 631 height 28
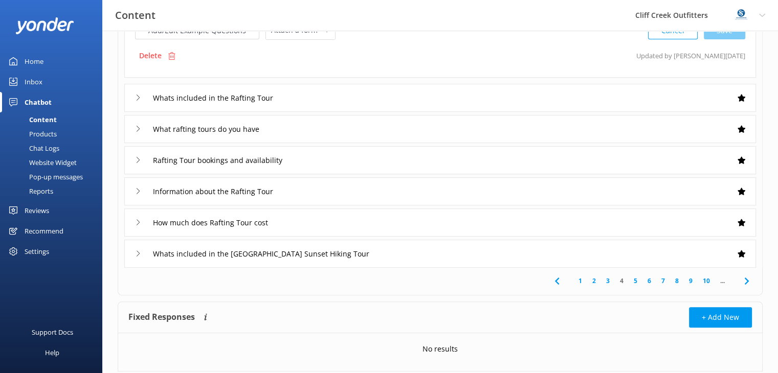
scroll to position [270, 0]
click at [539, 99] on div "Whats included in the Rafting Tour" at bounding box center [439, 97] width 631 height 28
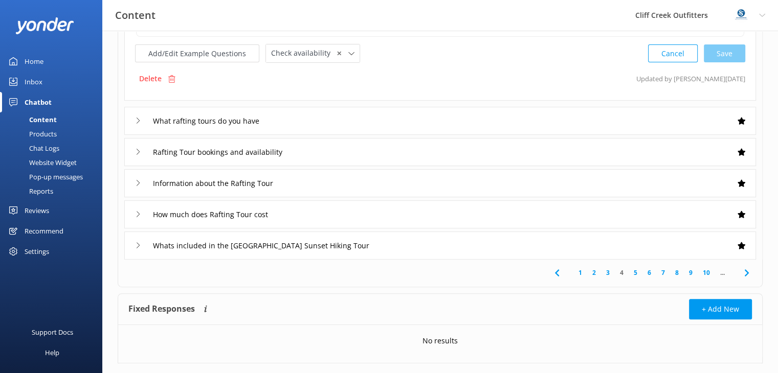
scroll to position [292, 0]
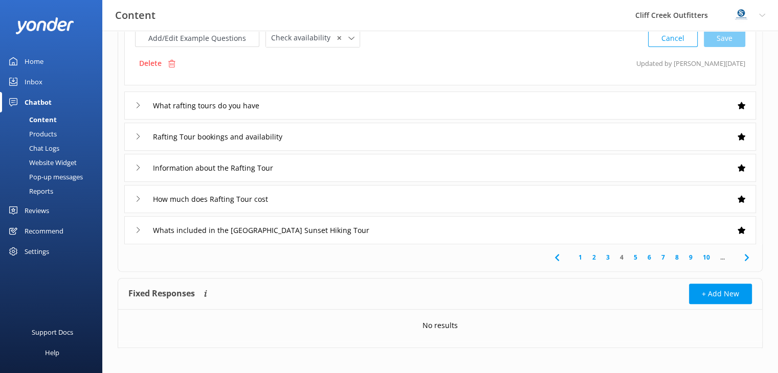
click at [559, 98] on div "What rafting tours do you have" at bounding box center [439, 106] width 631 height 28
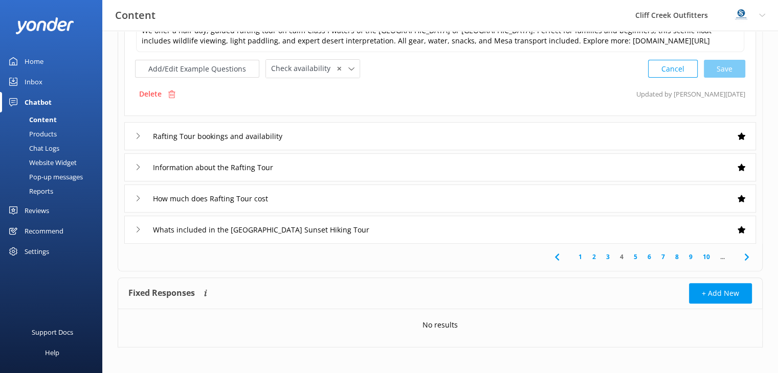
scroll to position [297, 0]
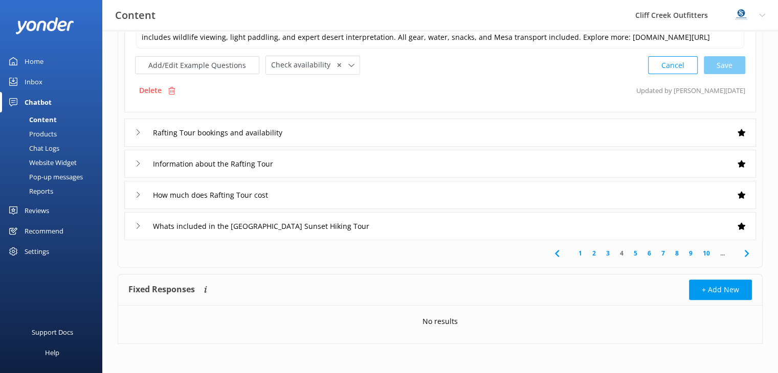
click at [541, 128] on div "Rafting Tour bookings and availability" at bounding box center [439, 133] width 631 height 28
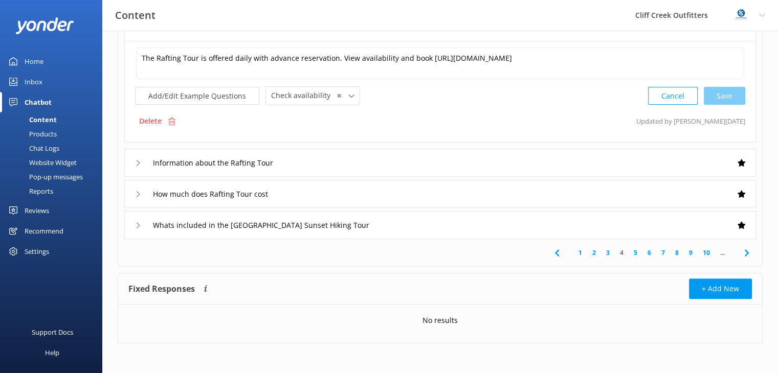
scroll to position [296, 0]
click at [476, 161] on div "Information about the Rafting Tour" at bounding box center [439, 163] width 631 height 28
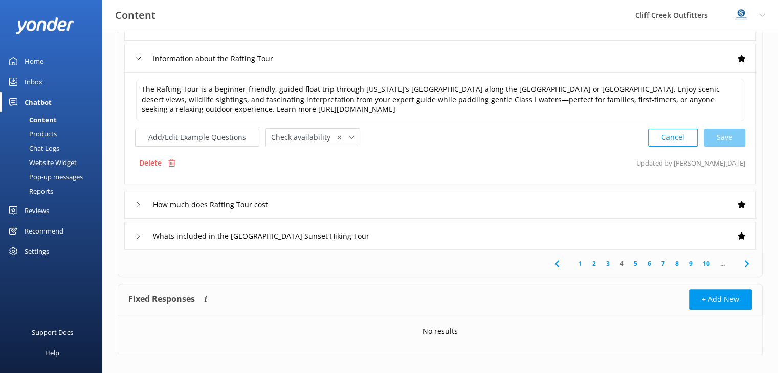
scroll to position [307, 0]
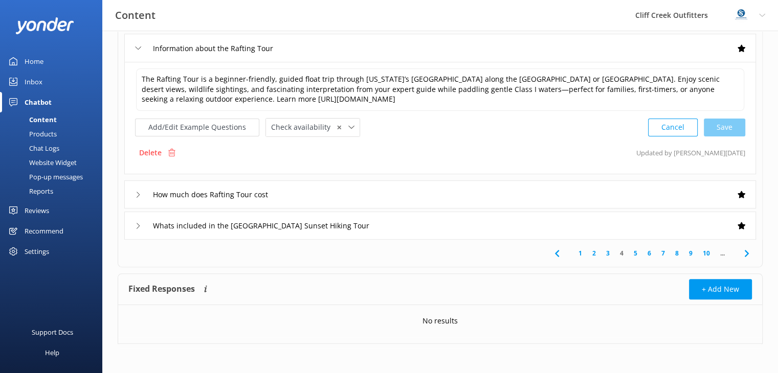
click at [507, 184] on div "How much does Rafting Tour cost" at bounding box center [439, 194] width 631 height 28
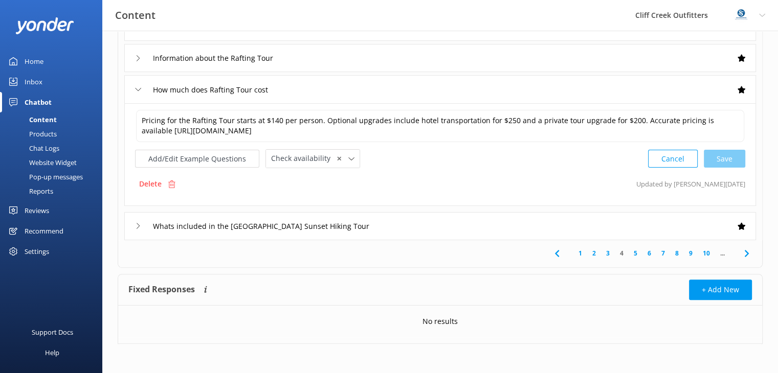
click at [507, 229] on div "Whats included in the Quartz Ridge Sunset Hiking Tour" at bounding box center [439, 226] width 631 height 28
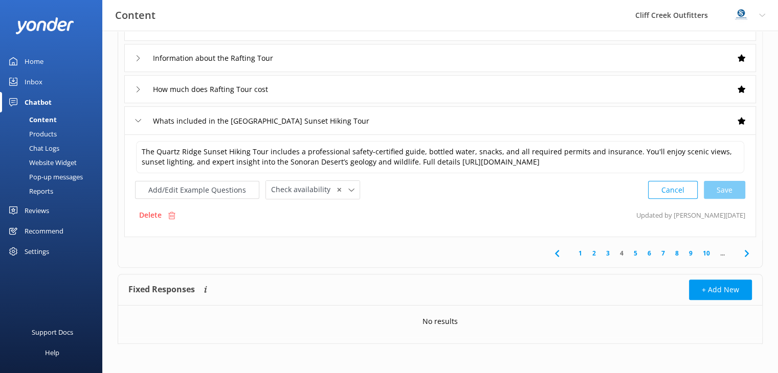
click at [634, 254] on link "5" at bounding box center [635, 253] width 14 height 10
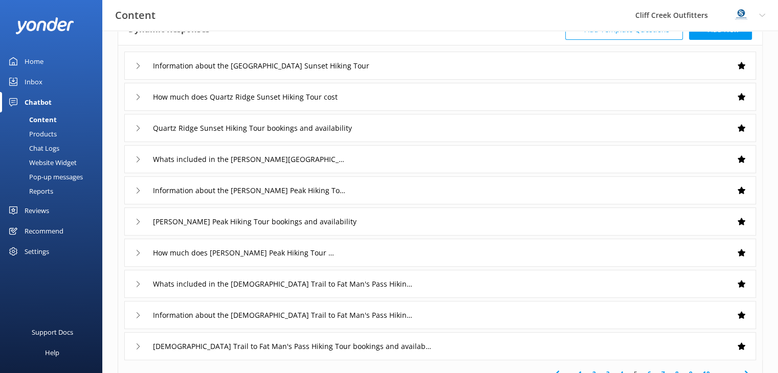
scroll to position [69, 0]
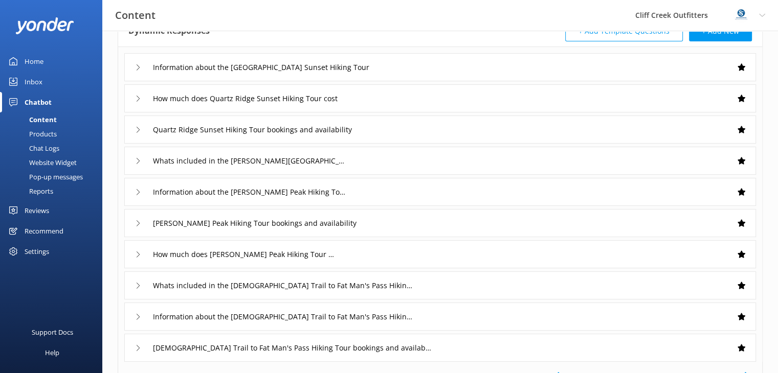
click at [479, 67] on div "Information about the Quartz Ridge Sunset Hiking Tour" at bounding box center [439, 67] width 631 height 28
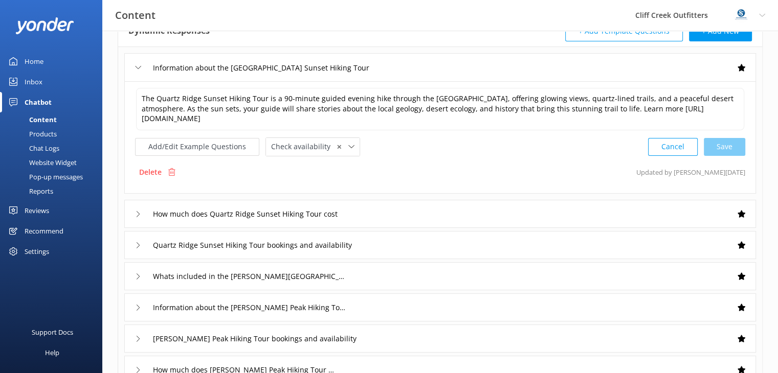
click at [490, 215] on div "How much does Quartz Ridge Sunset Hiking Tour cost" at bounding box center [439, 214] width 631 height 28
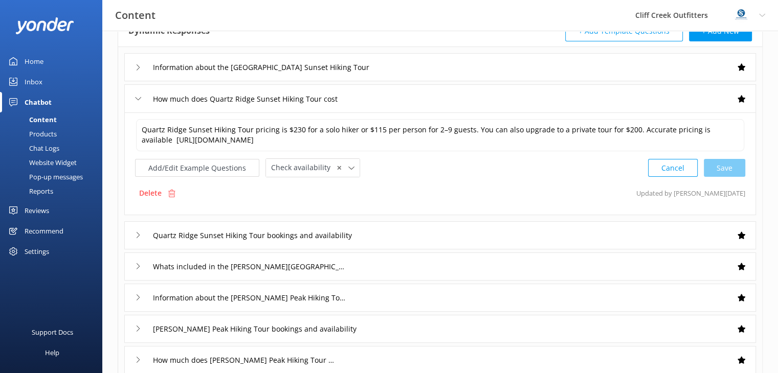
click at [490, 215] on div "Information about the Quartz Ridge Sunset Hiking Tour How much does Quartz Ridg…" at bounding box center [440, 257] width 644 height 421
click at [512, 70] on div "Information about the Quartz Ridge Sunset Hiking Tour" at bounding box center [439, 67] width 631 height 28
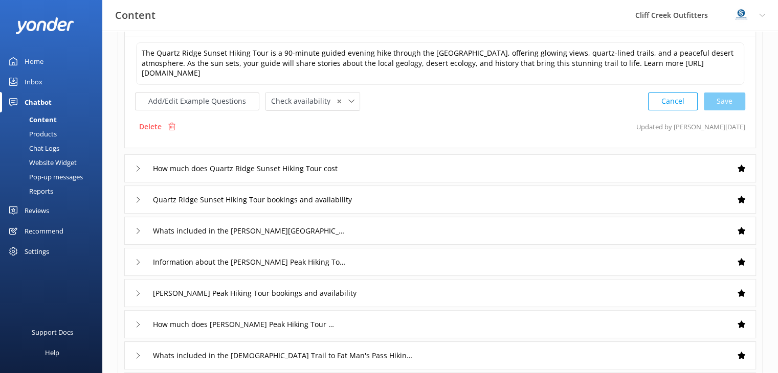
scroll to position [115, 0]
click at [557, 174] on div "How much does Quartz Ridge Sunset Hiking Tour cost" at bounding box center [439, 168] width 631 height 28
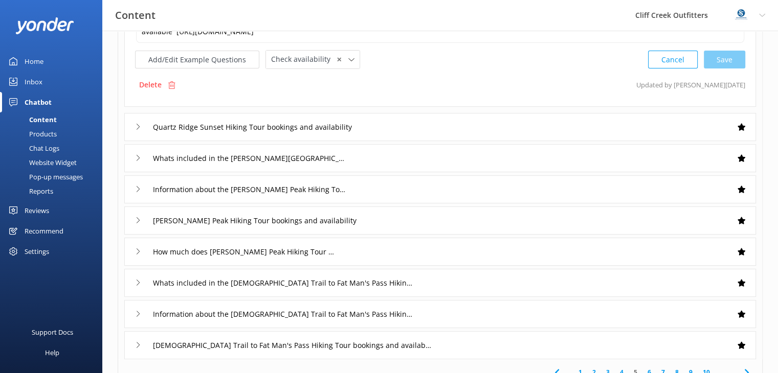
scroll to position [178, 0]
click at [557, 122] on div "Quartz Ridge Sunset Hiking Tour bookings and availability" at bounding box center [439, 126] width 631 height 28
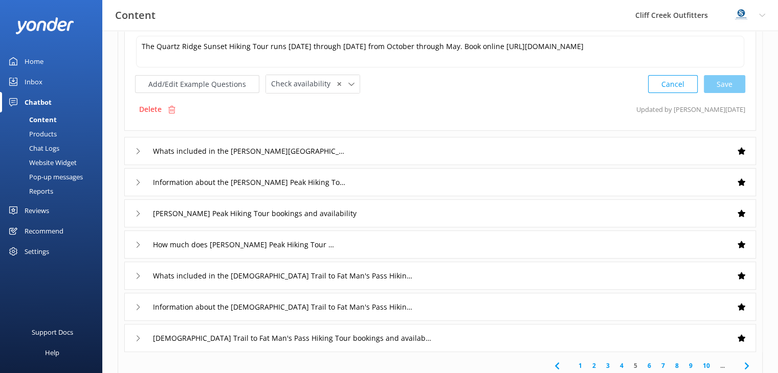
scroll to position [186, 0]
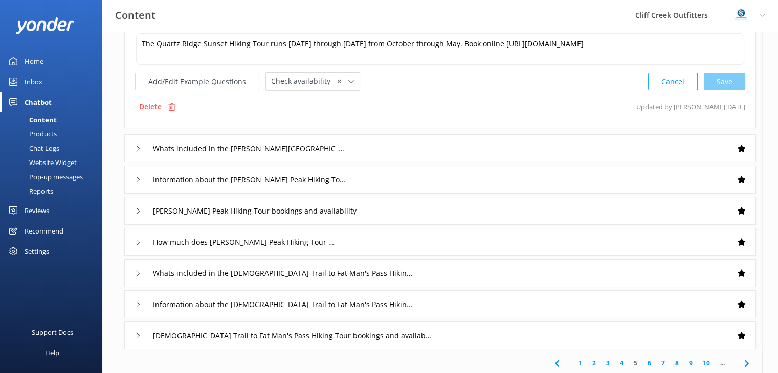
click at [545, 144] on div "Whats included in the Piestewa Peak Hiking Tour" at bounding box center [439, 148] width 631 height 28
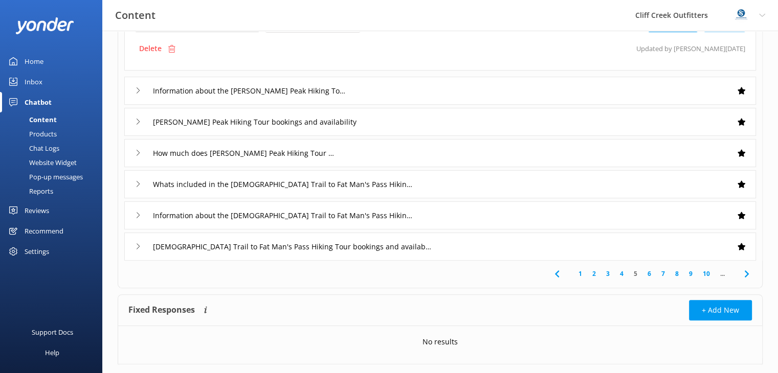
scroll to position [277, 0]
click at [496, 91] on div "Information about the Piestewa Peak Hiking Tour" at bounding box center [439, 90] width 631 height 28
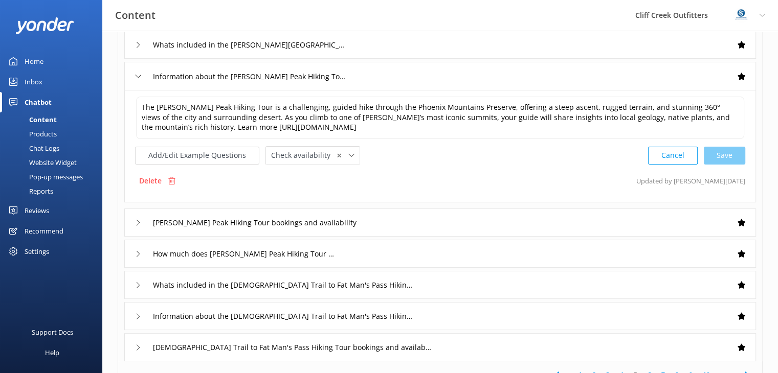
scroll to position [185, 0]
click at [511, 226] on div "Piestewa Peak Hiking Tour bookings and availability" at bounding box center [439, 223] width 631 height 28
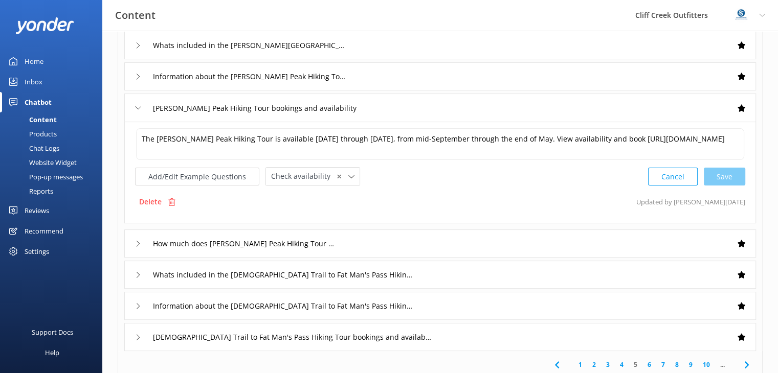
click at [396, 113] on div "Piestewa Peak Hiking Tour bookings and availability" at bounding box center [439, 108] width 631 height 28
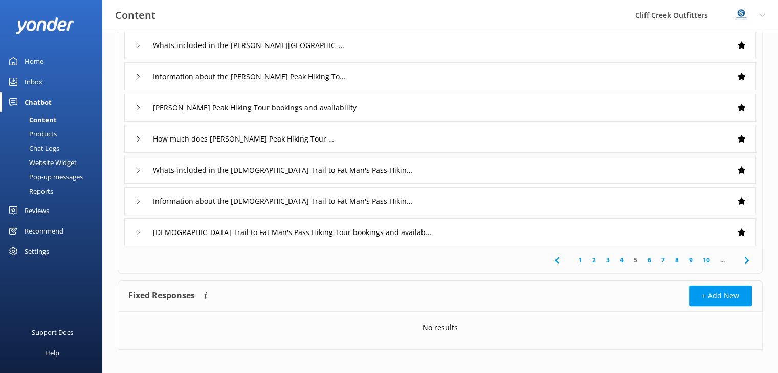
click at [411, 79] on div "Information about the Piestewa Peak Hiking Tour" at bounding box center [439, 76] width 631 height 28
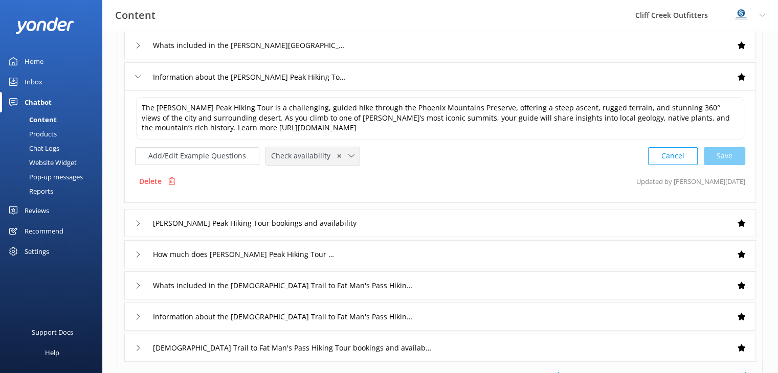
click at [349, 154] on div "Check availability ✕" at bounding box center [312, 156] width 88 height 13
click at [439, 172] on div "Delete Updated by Mikayla 3d ago" at bounding box center [440, 181] width 610 height 19
click at [418, 168] on div "The Piestewa Peak Hiking Tour is a challenging, guided hike through the Phoenix…" at bounding box center [439, 146] width 631 height 112
click at [225, 151] on button "Add/Edit Example Questions" at bounding box center [197, 156] width 124 height 18
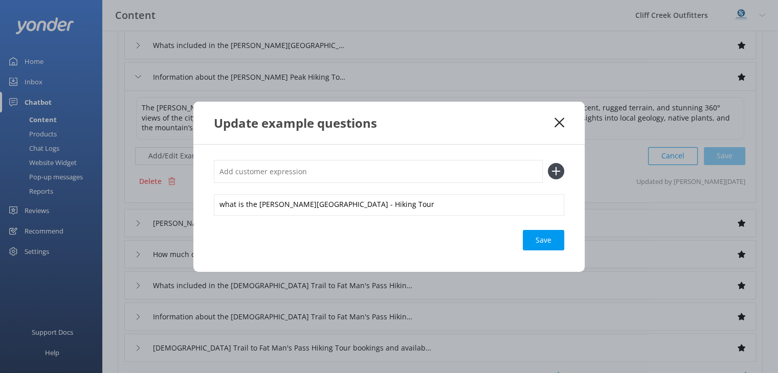
click at [557, 119] on icon at bounding box center [559, 123] width 10 height 10
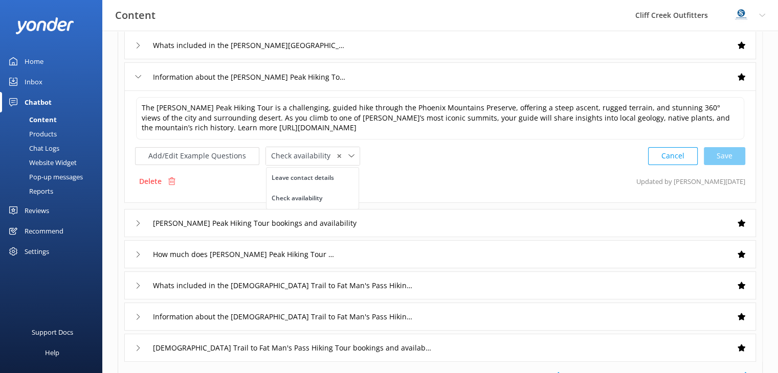
click at [446, 178] on div "Delete Updated by Mikayla 3d ago" at bounding box center [440, 181] width 610 height 19
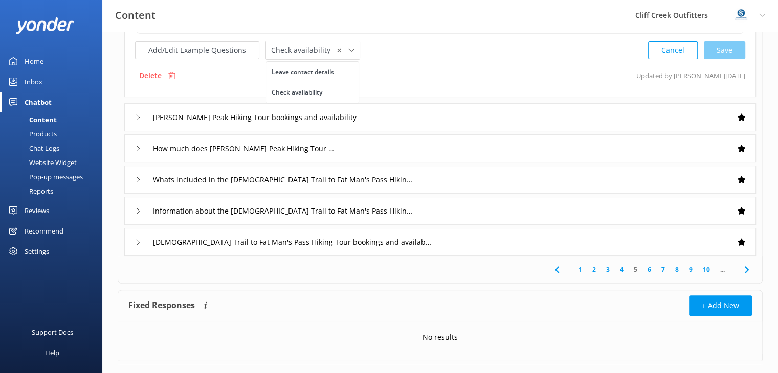
scroll to position [307, 0]
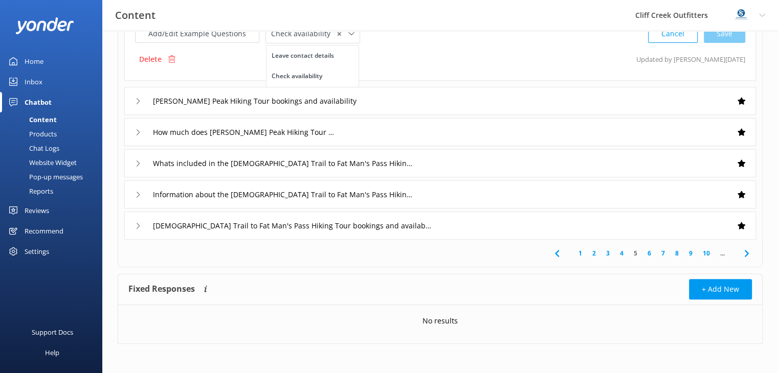
click at [466, 98] on div "Piestewa Peak Hiking Tour bookings and availability" at bounding box center [439, 101] width 631 height 28
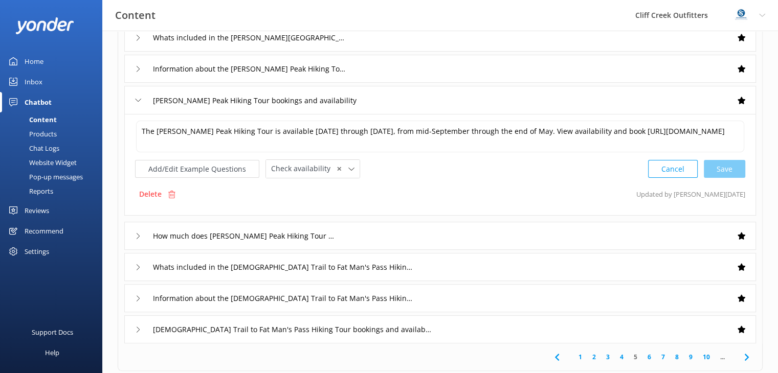
click at [489, 238] on div "How much does Piestewa Peak Hiking Tour cost" at bounding box center [439, 236] width 631 height 28
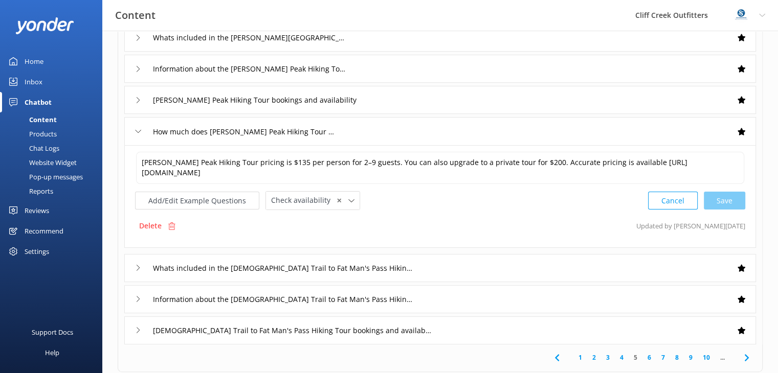
click at [496, 262] on div "Whats included in the Mormon Trail to Fat Man's Pass Hiking Tour" at bounding box center [439, 268] width 631 height 28
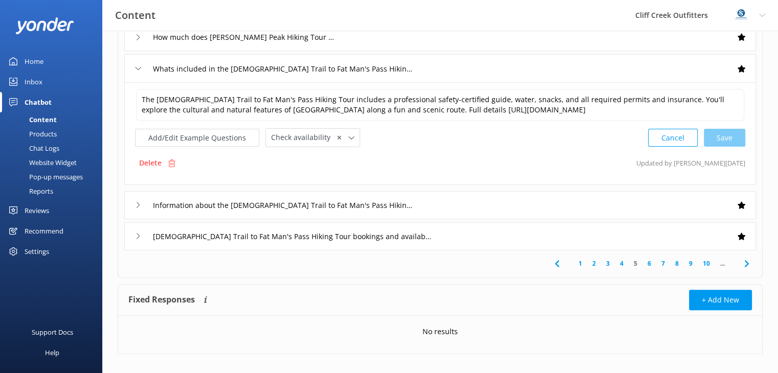
scroll to position [297, 0]
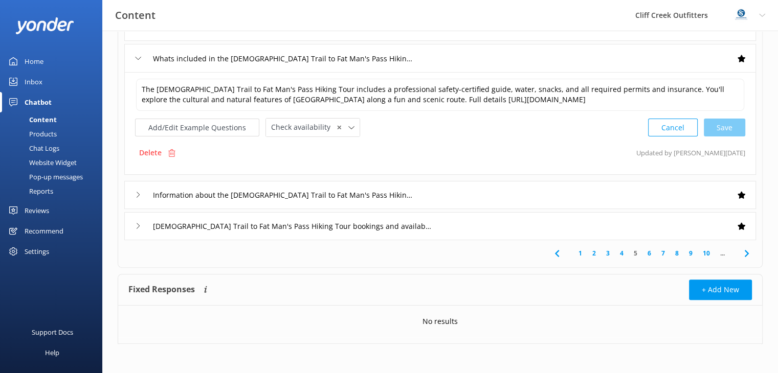
click at [486, 188] on div "Information about the Mormon Trail to Fat Man's Pass Hiking Tour" at bounding box center [439, 195] width 631 height 28
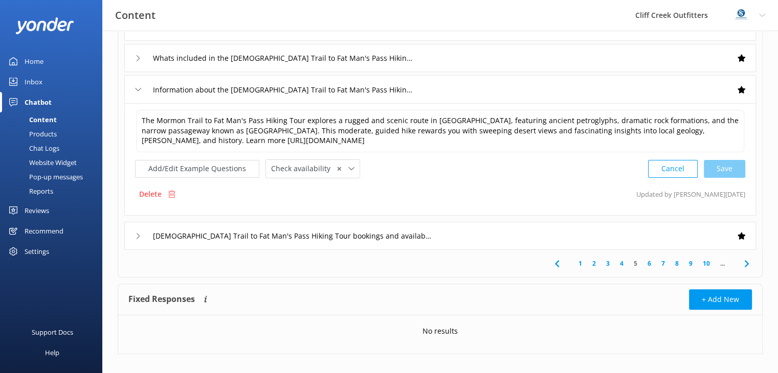
click at [484, 240] on div "Mormon Trail to Fat Man's Pass Hiking Tour bookings and availability" at bounding box center [439, 236] width 631 height 28
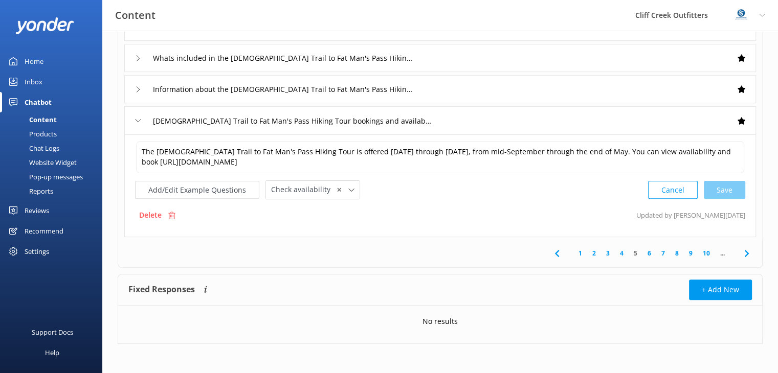
click at [649, 252] on link "6" at bounding box center [649, 253] width 14 height 10
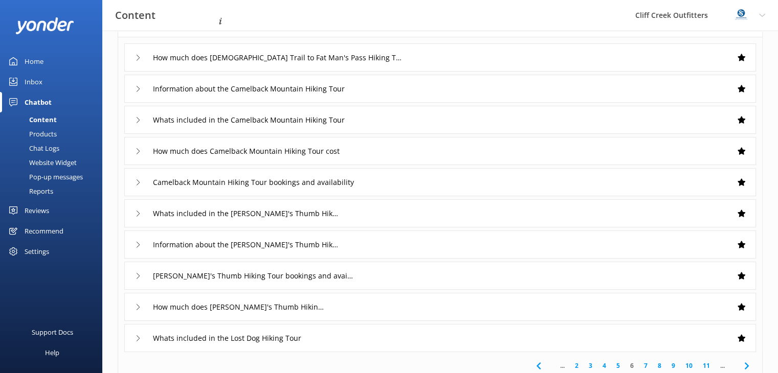
scroll to position [86, 0]
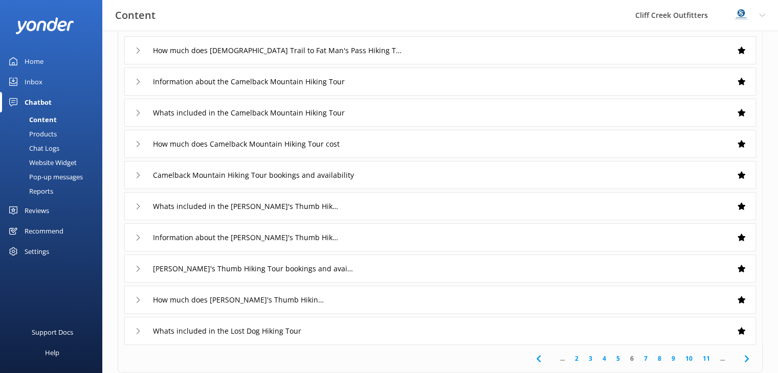
click at [487, 48] on div "How much does Mormon Trail to Fat Man's Pass Hiking Tour cost" at bounding box center [439, 50] width 631 height 28
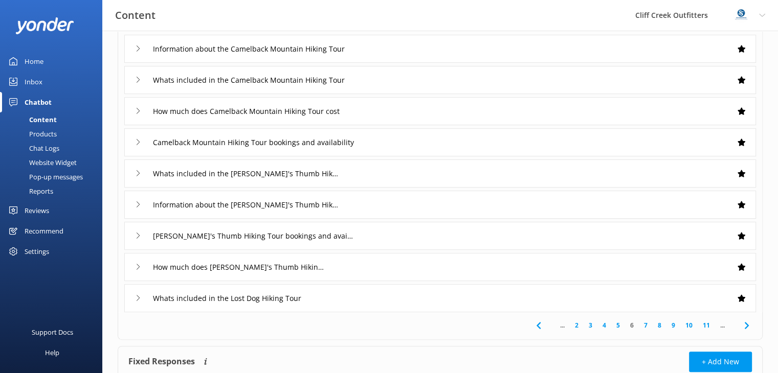
scroll to position [225, 0]
click at [445, 49] on div "Information about the Camelback Mountain Hiking Tour" at bounding box center [439, 48] width 631 height 28
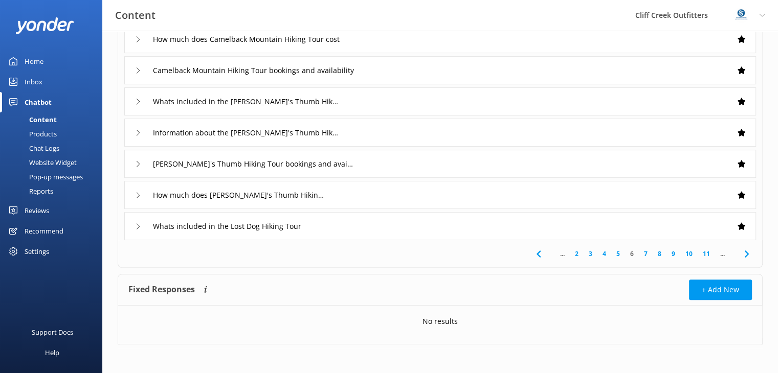
scroll to position [307, 0]
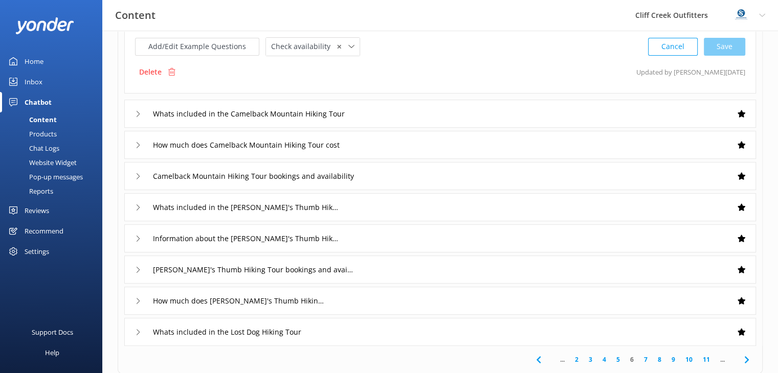
click at [425, 116] on div "Whats included in the Camelback Mountain Hiking Tour" at bounding box center [439, 114] width 631 height 28
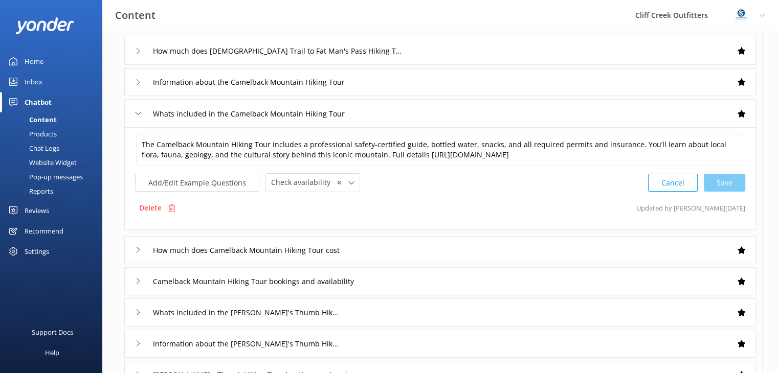
click at [415, 243] on div "How much does Camelback Mountain Hiking Tour cost" at bounding box center [439, 250] width 631 height 28
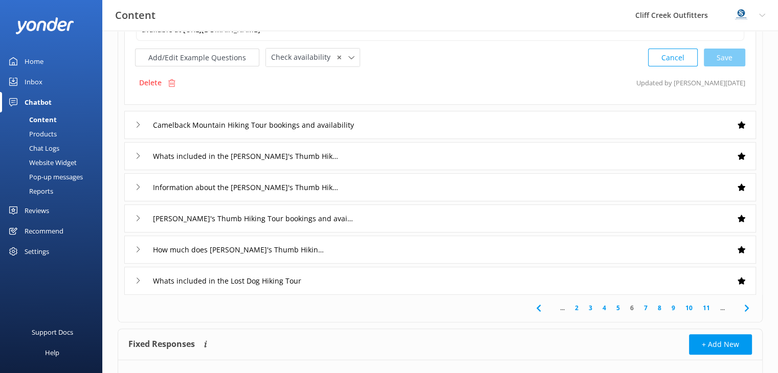
scroll to position [242, 0]
click at [429, 123] on div "Camelback Mountain Hiking Tour bookings and availability" at bounding box center [439, 124] width 631 height 28
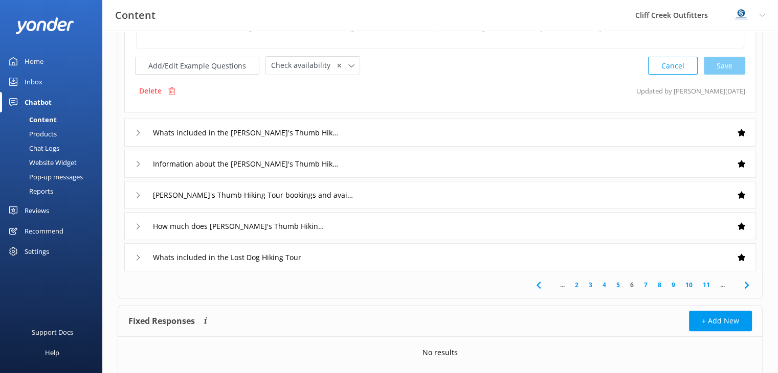
scroll to position [270, 0]
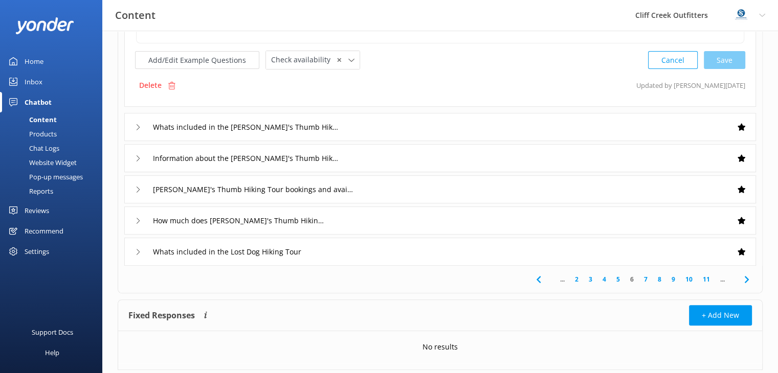
click at [437, 125] on div "Whats included in the Tom's Thumb Hiking Tour" at bounding box center [439, 127] width 631 height 28
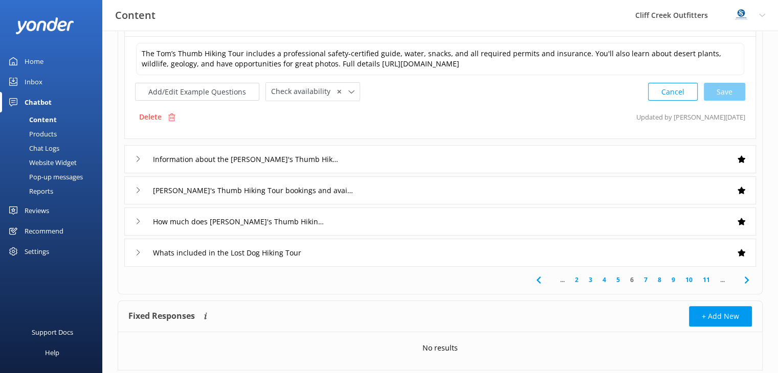
click at [446, 160] on div "Information about the Tom's Thumb Hiking Tour" at bounding box center [439, 159] width 631 height 28
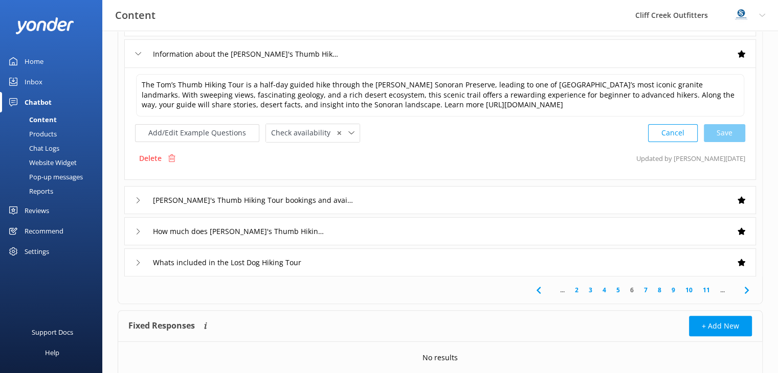
click at [449, 196] on div "Tom's Thumb Hiking Tour bookings and availability" at bounding box center [439, 200] width 631 height 28
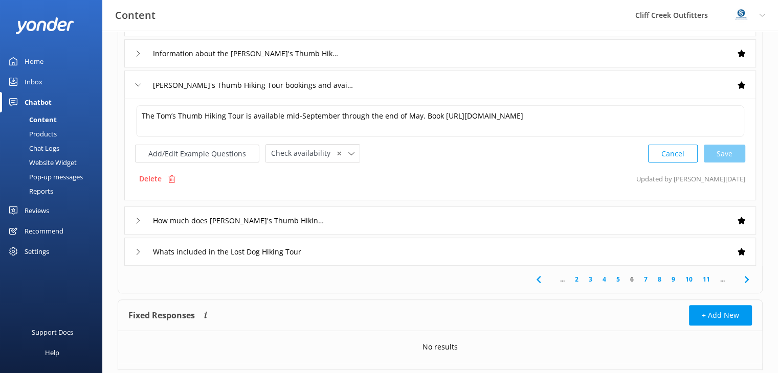
click at [449, 223] on div "How much does Tom's Thumb Hiking Tour cost" at bounding box center [439, 221] width 631 height 28
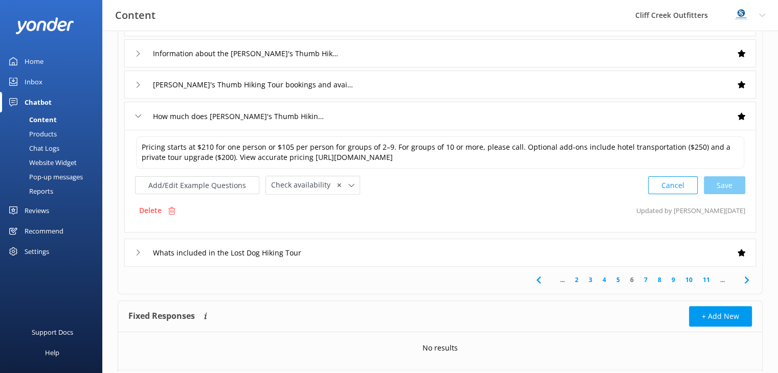
click at [407, 61] on div "Information about the Tom's Thumb Hiking Tour" at bounding box center [439, 53] width 631 height 28
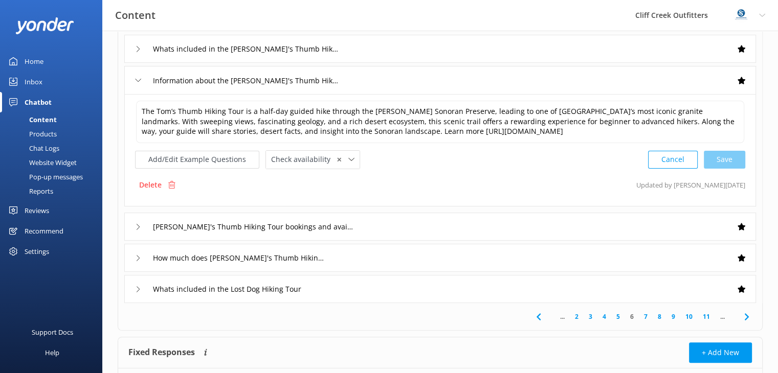
scroll to position [243, 0]
click at [399, 48] on div "Whats included in the Tom's Thumb Hiking Tour" at bounding box center [439, 49] width 631 height 28
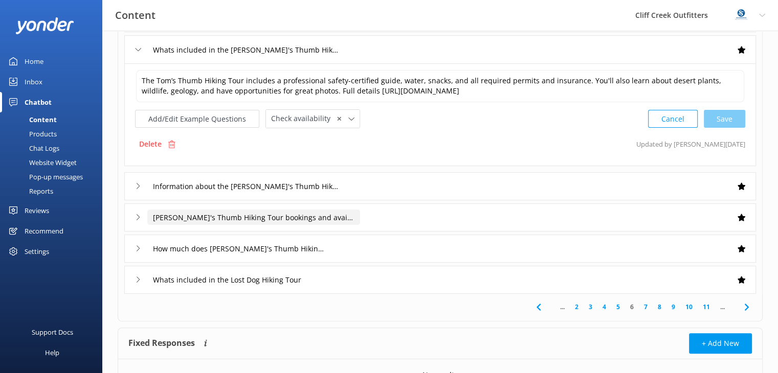
click at [352, 210] on input "Tom's Thumb Hiking Tour bookings and availability" at bounding box center [253, 217] width 213 height 15
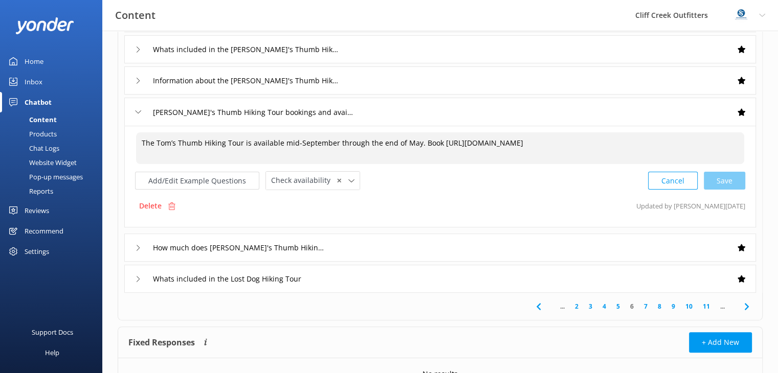
drag, startPoint x: 436, startPoint y: 142, endPoint x: 640, endPoint y: 121, distance: 205.1
click at [640, 121] on div "How much does Mormon Trail to Fat Man's Pass Hiking Tour cost Information about…" at bounding box center [440, 83] width 644 height 420
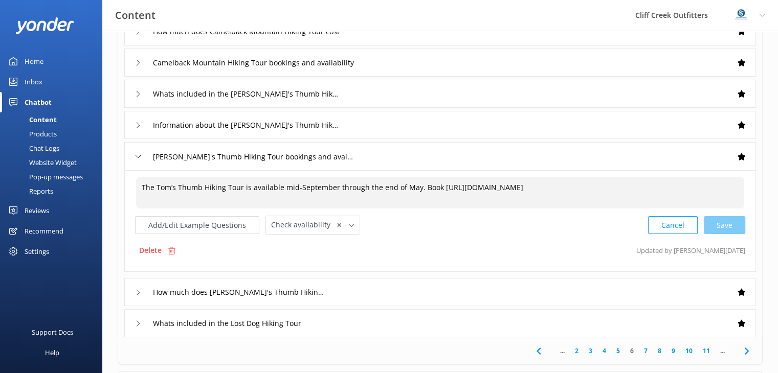
scroll to position [202, 0]
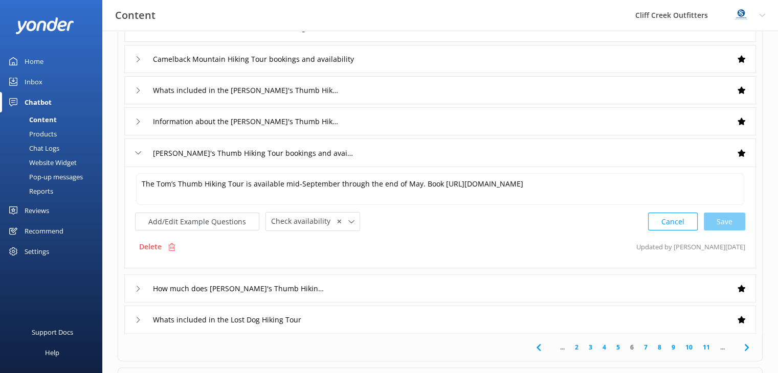
click at [619, 345] on link "5" at bounding box center [618, 348] width 14 height 10
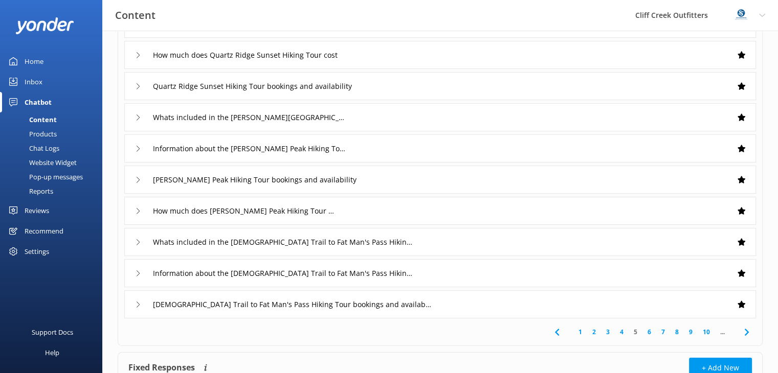
scroll to position [113, 0]
click at [622, 331] on link "4" at bounding box center [622, 331] width 14 height 10
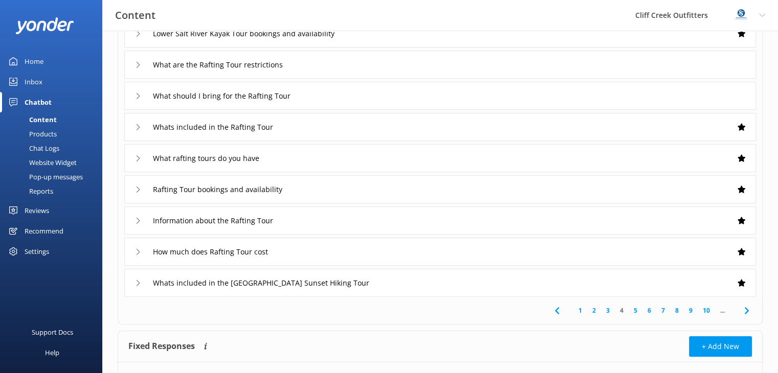
scroll to position [134, 0]
click at [663, 310] on link "7" at bounding box center [663, 310] width 14 height 10
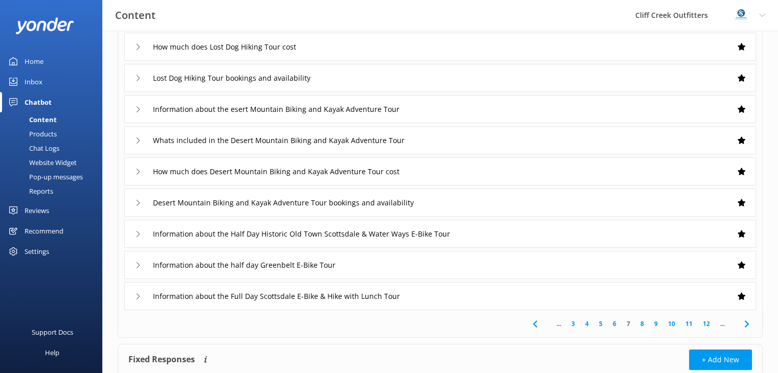
scroll to position [121, 0]
click at [473, 109] on div "Information about the esert Mountain Biking and Kayak Adventure Tour" at bounding box center [439, 109] width 631 height 28
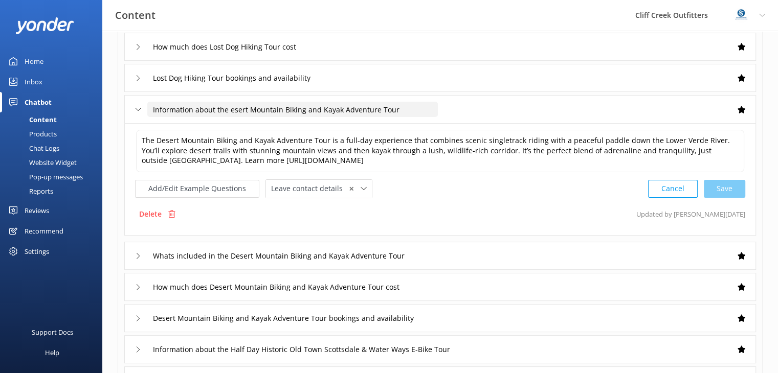
click at [230, 110] on input "Information about the esert Mountain Biking and Kayak Adventure Tour" at bounding box center [292, 109] width 290 height 15
click at [407, 109] on input "Information about the desert Mountain Biking and Kayak Adventure Tour" at bounding box center [294, 109] width 294 height 15
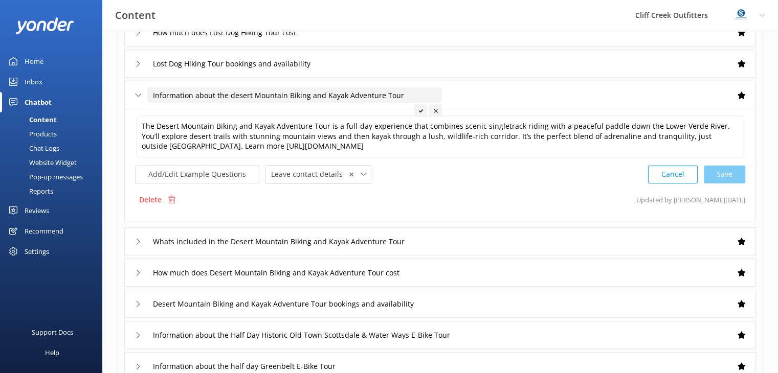
scroll to position [134, 0]
type input "Information about the esert Mountain Biking and Kayak Adventure Tour"
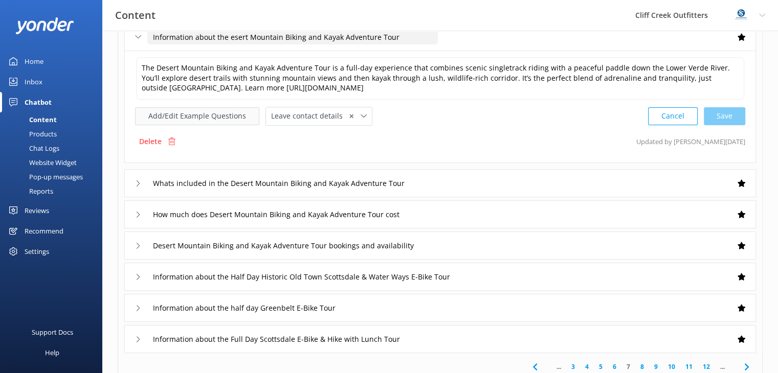
scroll to position [194, 0]
click at [729, 117] on div "Cancel Save" at bounding box center [696, 115] width 97 height 19
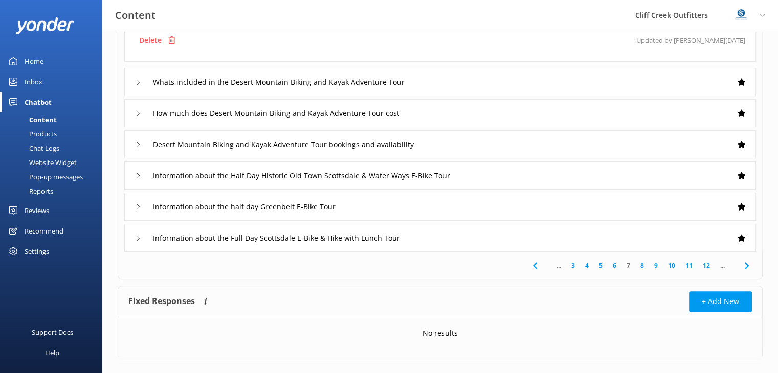
scroll to position [307, 0]
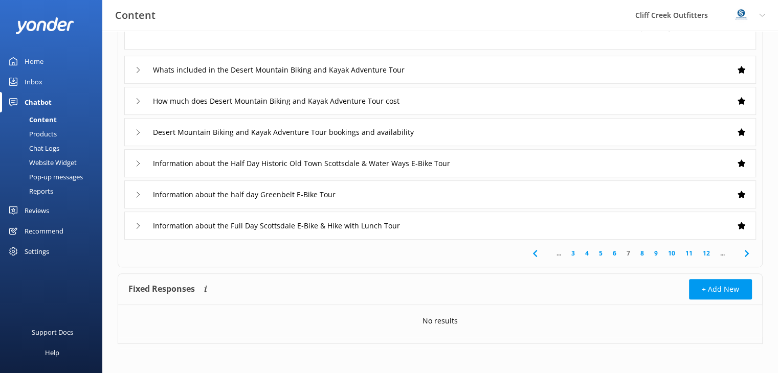
click at [471, 70] on div "Whats included in the Desert Mountain Biking and Kayak Adventure Tour" at bounding box center [439, 70] width 631 height 28
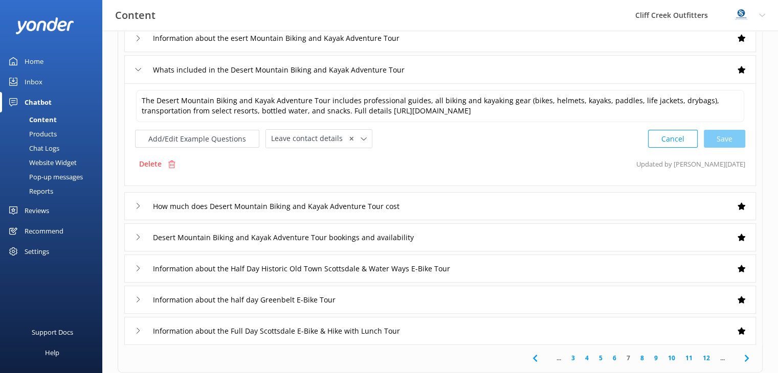
click at [438, 202] on div "How much does Desert Mountain Biking and Kayak Adventure Tour cost" at bounding box center [439, 206] width 631 height 28
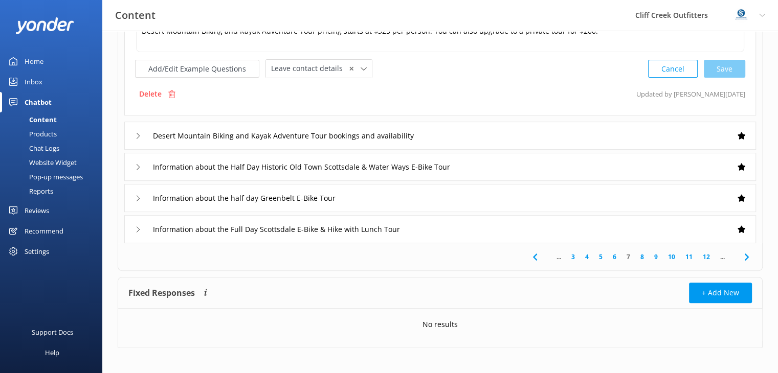
scroll to position [296, 0]
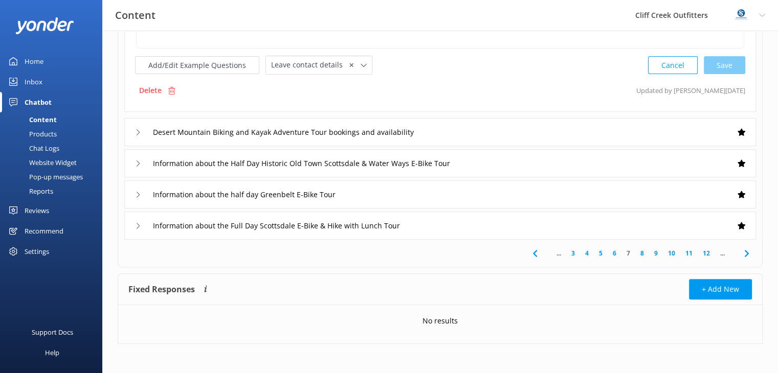
click at [553, 138] on div "Desert Mountain Biking and Kayak Adventure Tour bookings and availability" at bounding box center [439, 132] width 631 height 28
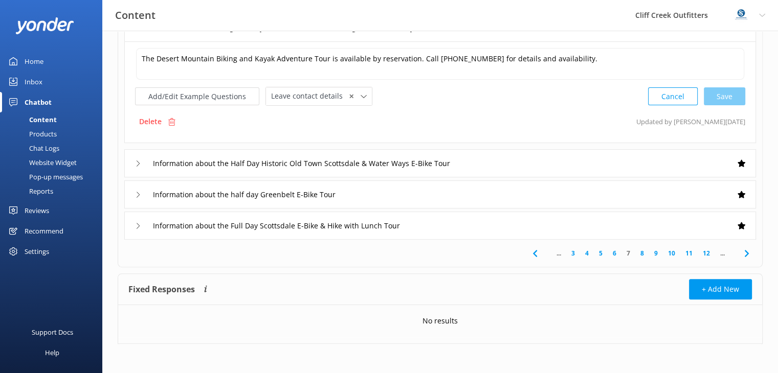
scroll to position [295, 0]
click at [573, 163] on div "Information about the Half Day Historic Old Town Scottsdale & Water Ways E-Bike…" at bounding box center [439, 164] width 631 height 28
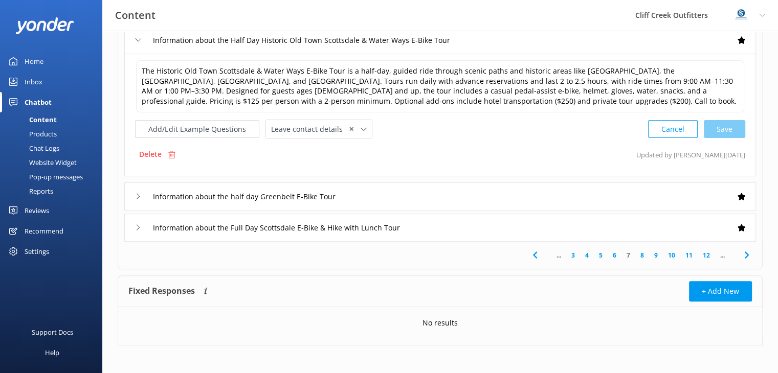
scroll to position [315, 0]
